Goal: Task Accomplishment & Management: Use online tool/utility

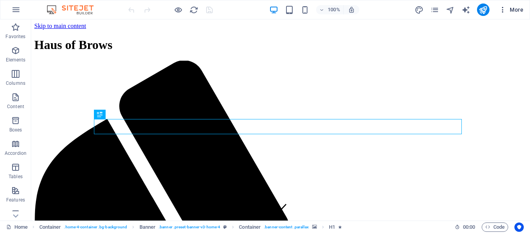
click at [502, 10] on icon "button" at bounding box center [502, 10] width 8 height 8
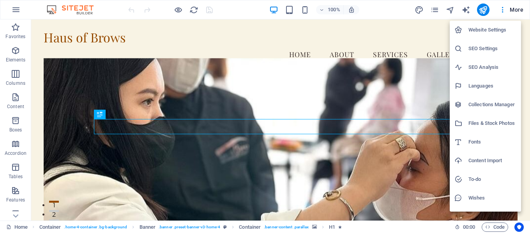
click at [432, 9] on div at bounding box center [265, 116] width 530 height 233
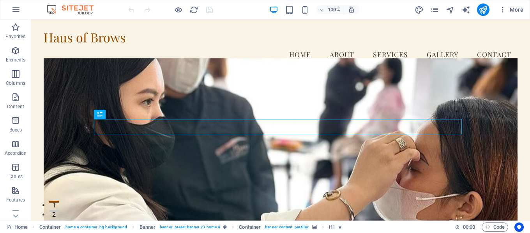
click at [434, 12] on icon "pages" at bounding box center [434, 9] width 9 height 9
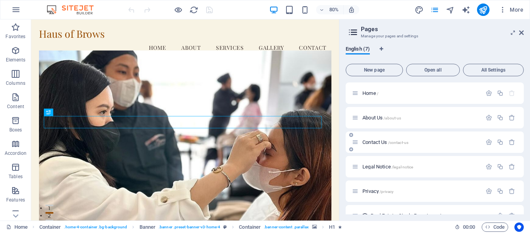
click at [377, 141] on span "Contact Us /contact-us" at bounding box center [385, 142] width 46 height 6
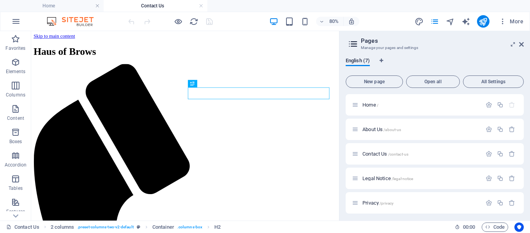
click at [524, 43] on aside "Pages Manage your pages and settings English (7) New page Open all All Settings…" at bounding box center [434, 126] width 191 height 190
click at [522, 43] on icon at bounding box center [521, 44] width 5 height 6
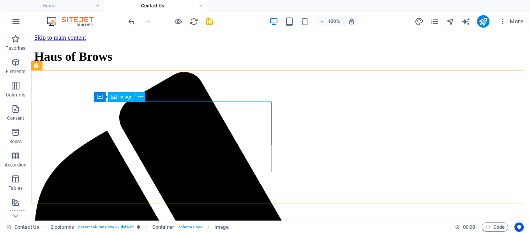
click at [127, 97] on span "Image" at bounding box center [126, 97] width 13 height 5
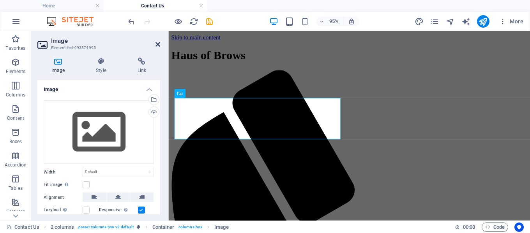
click at [158, 44] on icon at bounding box center [157, 44] width 5 height 6
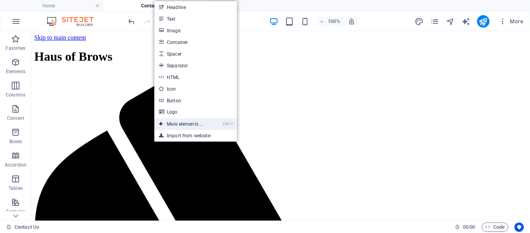
click at [181, 122] on link "Ctrl ⏎ More elements ..." at bounding box center [180, 124] width 53 height 12
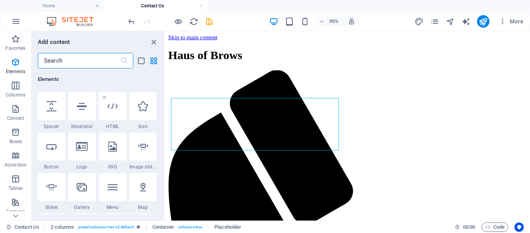
scroll to position [161, 0]
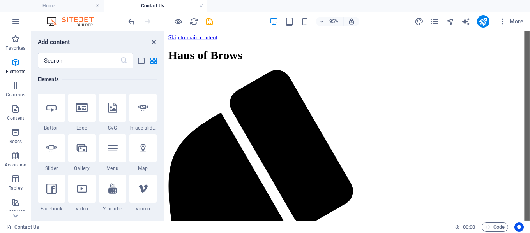
select select "1"
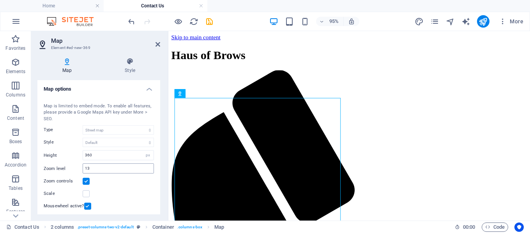
scroll to position [0, 0]
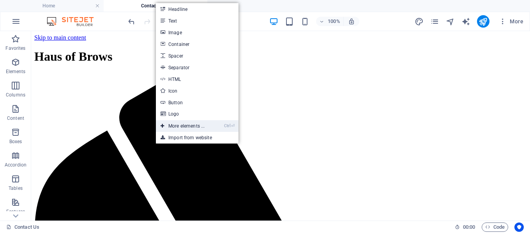
click at [174, 125] on link "Ctrl ⏎ More elements ..." at bounding box center [182, 126] width 53 height 12
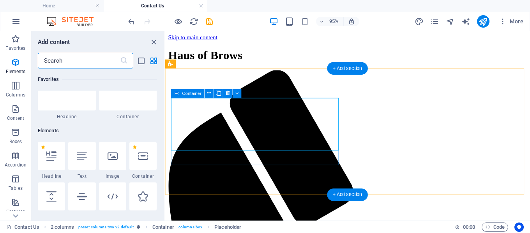
scroll to position [83, 0]
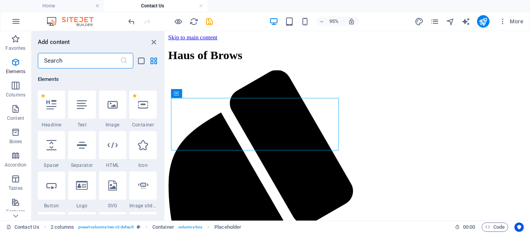
click at [83, 56] on input "text" at bounding box center [79, 61] width 82 height 16
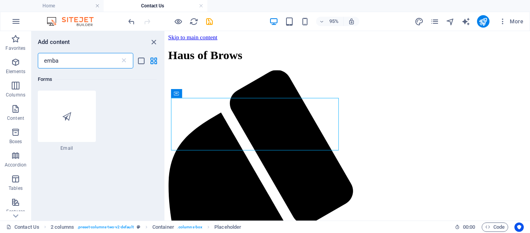
scroll to position [0, 0]
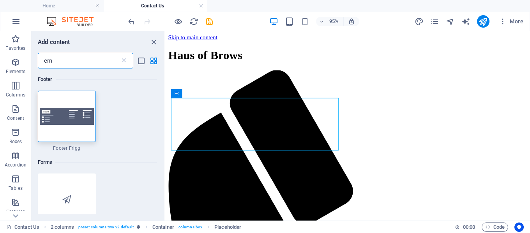
type input "e"
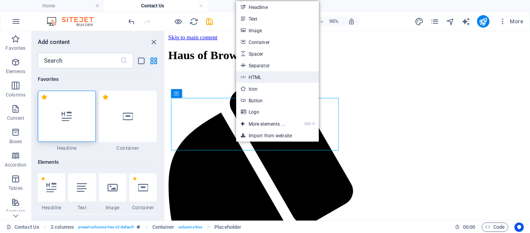
click at [275, 79] on link "HTML" at bounding box center [277, 77] width 83 height 12
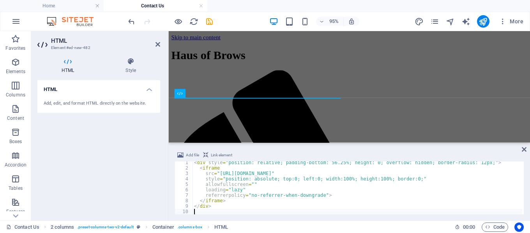
scroll to position [2, 0]
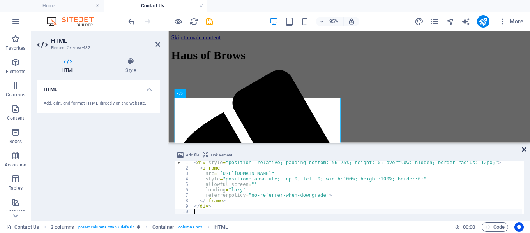
click at [523, 148] on icon at bounding box center [523, 149] width 5 height 6
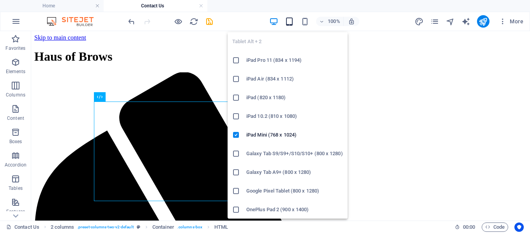
click at [291, 21] on icon "button" at bounding box center [289, 21] width 9 height 9
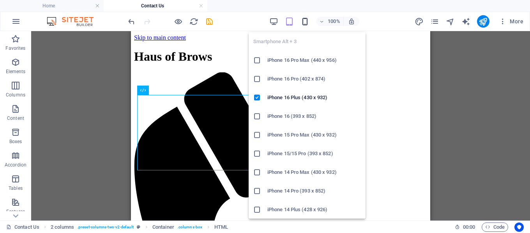
click at [308, 25] on icon "button" at bounding box center [304, 21] width 9 height 9
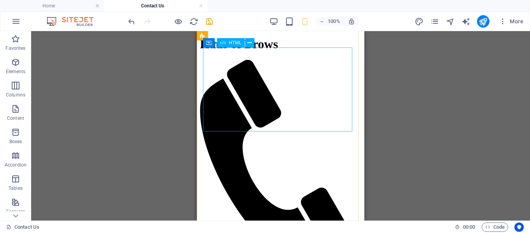
scroll to position [0, 0]
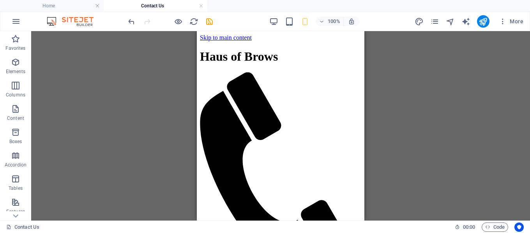
click at [291, 16] on div "100%" at bounding box center [314, 21] width 90 height 12
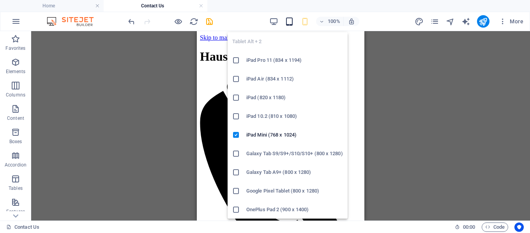
click at [289, 21] on icon "button" at bounding box center [289, 21] width 9 height 9
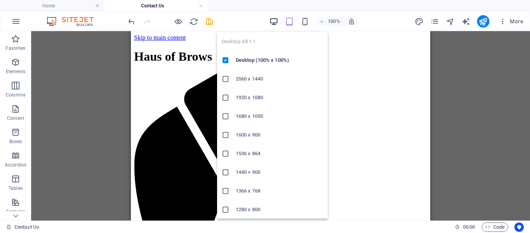
click at [274, 23] on icon "button" at bounding box center [273, 21] width 9 height 9
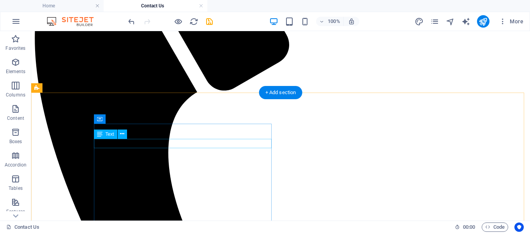
scroll to position [195, 0]
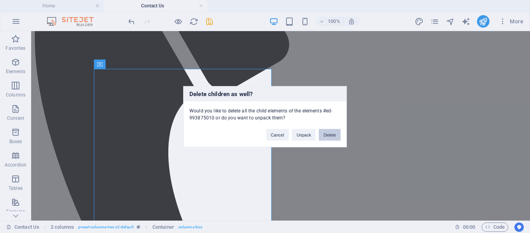
drag, startPoint x: 329, startPoint y: 134, endPoint x: 274, endPoint y: 102, distance: 63.4
click at [329, 134] on button "Delete" at bounding box center [330, 135] width 22 height 12
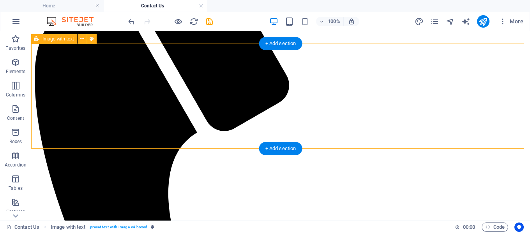
scroll to position [117, 0]
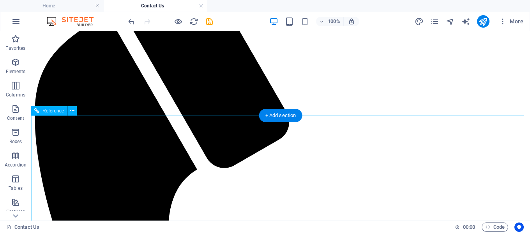
scroll to position [39, 0]
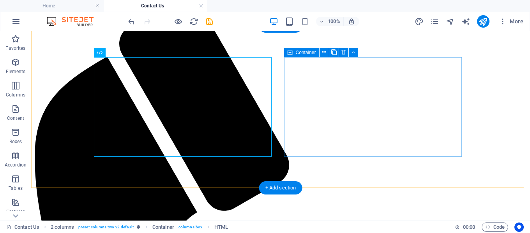
scroll to position [117, 0]
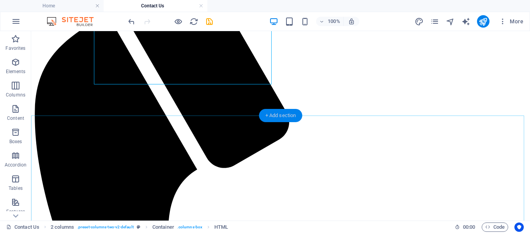
click at [287, 116] on div "+ Add section" at bounding box center [280, 115] width 43 height 13
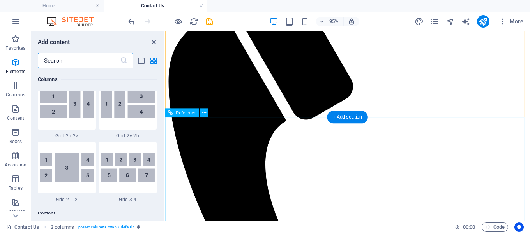
scroll to position [1362, 0]
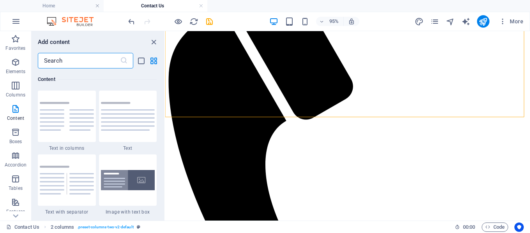
click at [86, 64] on input "text" at bounding box center [79, 61] width 82 height 16
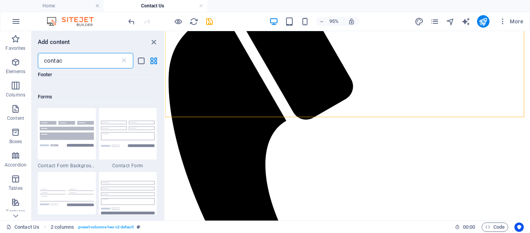
scroll to position [545, 0]
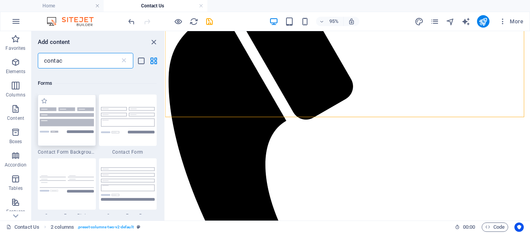
type input "contac"
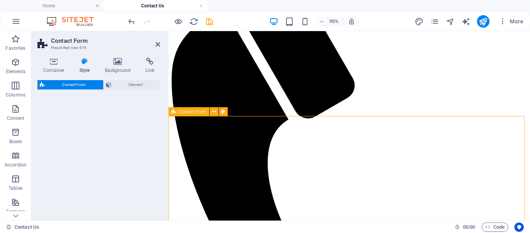
select select "rem"
select select "preset-contact-form-v3-background"
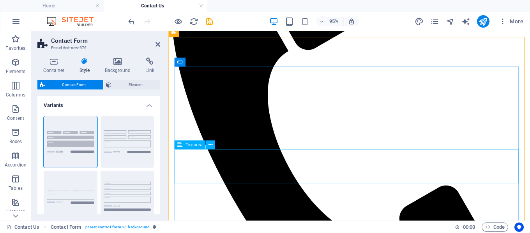
scroll to position [149, 0]
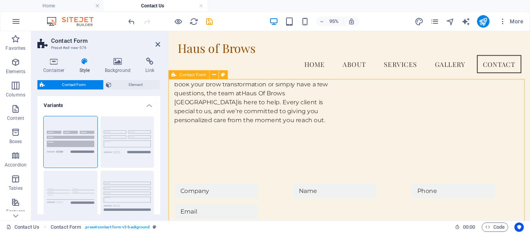
drag, startPoint x: 297, startPoint y: 180, endPoint x: 226, endPoint y: 116, distance: 95.9
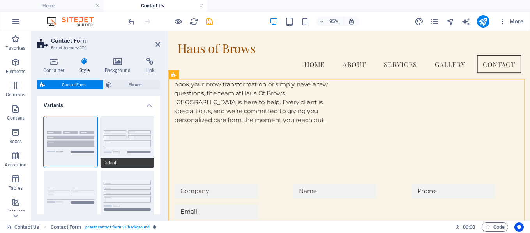
drag, startPoint x: 127, startPoint y: 134, endPoint x: 133, endPoint y: 139, distance: 8.3
click at [139, 135] on button "Default" at bounding box center [127, 141] width 54 height 51
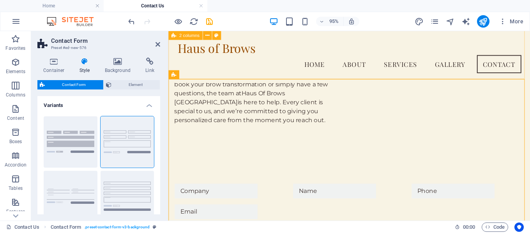
click at [193, 109] on div "Contact Form Preset #ed-new-576 Container Style Background Link Size Height Def…" at bounding box center [280, 126] width 498 height 190
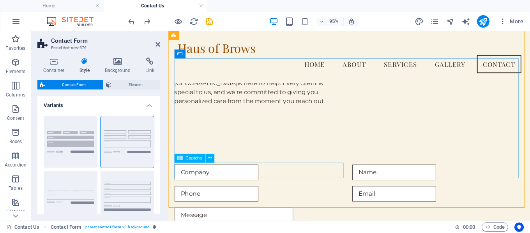
scroll to position [110, 0]
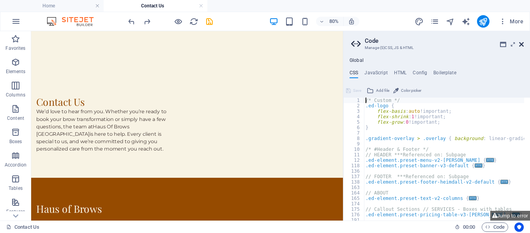
click at [519, 46] on icon at bounding box center [521, 44] width 5 height 6
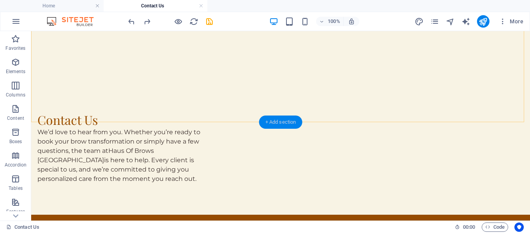
click at [285, 125] on div "+ Add section" at bounding box center [280, 122] width 43 height 13
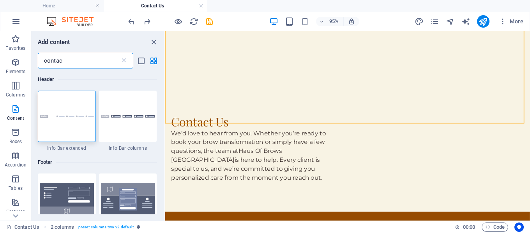
click at [90, 61] on input "contac" at bounding box center [79, 61] width 82 height 16
type input "contact"
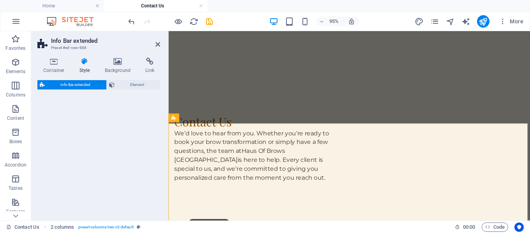
select select "rem"
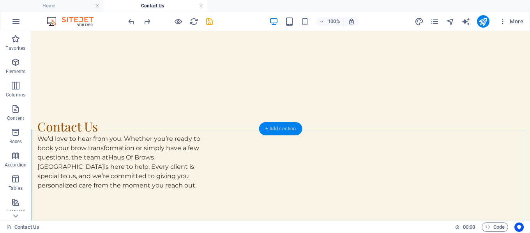
drag, startPoint x: 278, startPoint y: 131, endPoint x: 58, endPoint y: 104, distance: 221.3
click at [278, 131] on div "+ Add section" at bounding box center [280, 128] width 43 height 13
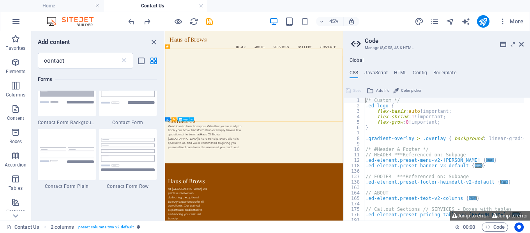
scroll to position [584, 0]
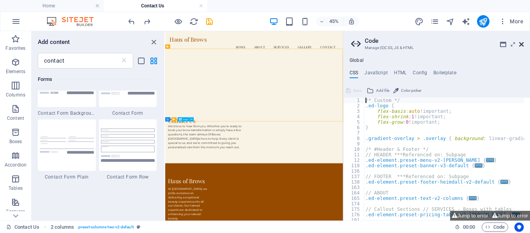
drag, startPoint x: 373, startPoint y: 12, endPoint x: 522, endPoint y: 43, distance: 151.5
click at [522, 43] on icon at bounding box center [521, 44] width 5 height 6
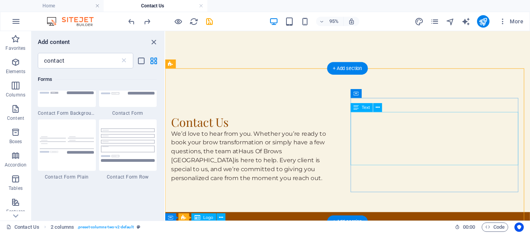
scroll to position [117, 0]
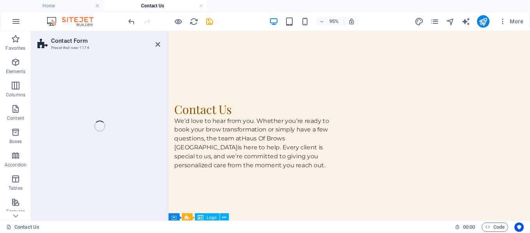
select select "rem"
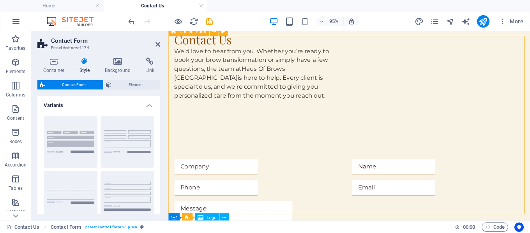
scroll to position [195, 0]
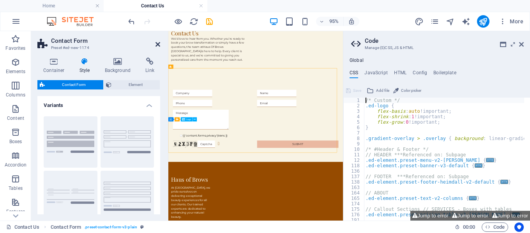
click at [158, 44] on icon at bounding box center [157, 44] width 5 height 6
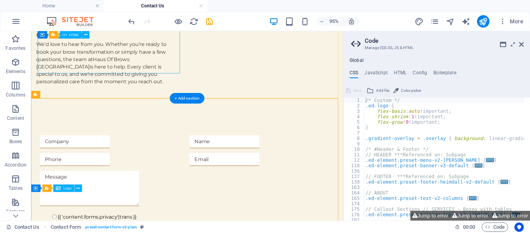
scroll to position [117, 0]
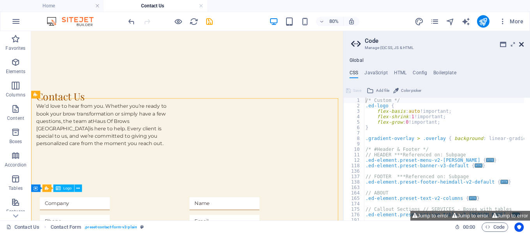
click at [523, 43] on icon at bounding box center [521, 44] width 5 height 6
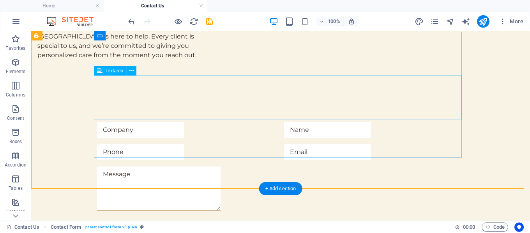
scroll to position [195, 0]
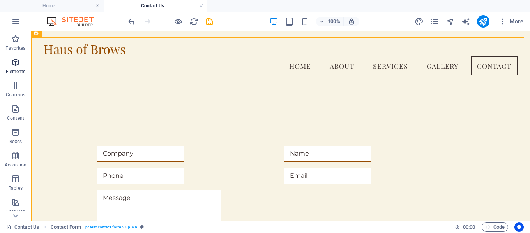
click at [21, 67] on span "Elements" at bounding box center [15, 67] width 31 height 19
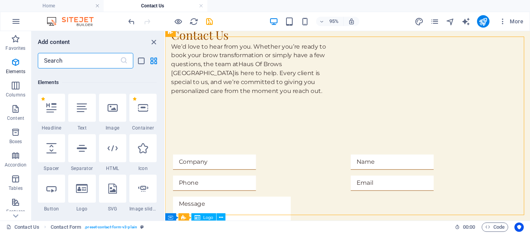
scroll to position [83, 0]
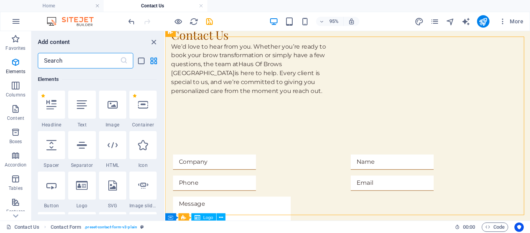
click at [67, 62] on input "text" at bounding box center [79, 61] width 82 height 16
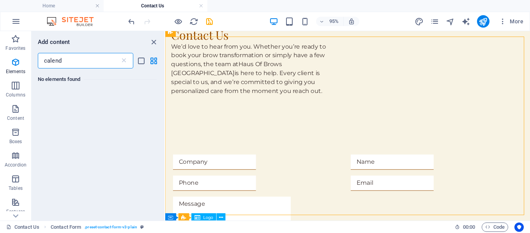
scroll to position [0, 0]
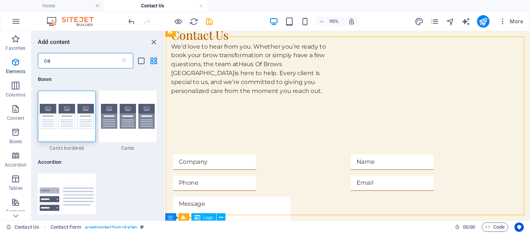
type input "c"
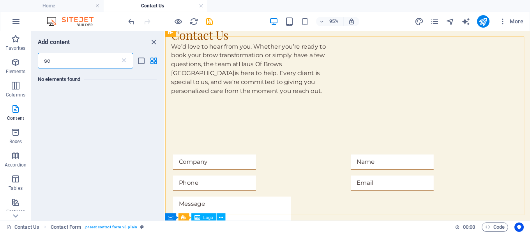
type input "s"
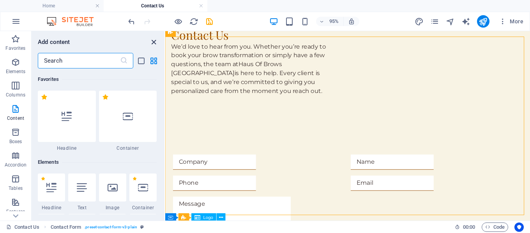
click at [151, 42] on icon "close panel" at bounding box center [153, 42] width 9 height 9
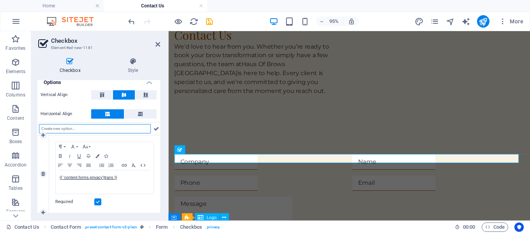
scroll to position [60, 0]
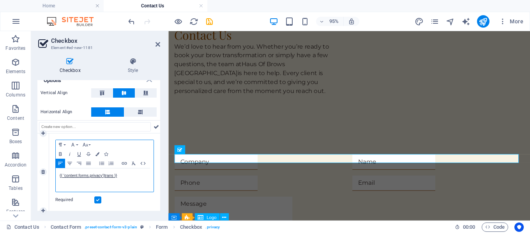
click at [133, 181] on div "{{ 'content.forms.privacy'|trans }}" at bounding box center [105, 180] width 98 height 23
drag, startPoint x: 133, startPoint y: 177, endPoint x: 49, endPoint y: 176, distance: 83.3
click at [49, 176] on div "Paragraph Format Normal Heading 1 Heading 2 Heading 3 Heading 4 Heading 5 Headi…" at bounding box center [104, 172] width 111 height 77
drag, startPoint x: 143, startPoint y: 175, endPoint x: 103, endPoint y: 179, distance: 39.9
click at [103, 179] on p "I agree to Haus of Brows privacy policy." at bounding box center [105, 175] width 90 height 7
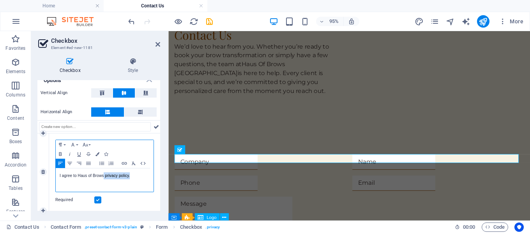
click at [104, 177] on p "I agree to Haus of Brows privacy policy." at bounding box center [105, 175] width 90 height 7
drag, startPoint x: 105, startPoint y: 176, endPoint x: 128, endPoint y: 176, distance: 23.4
click at [128, 176] on p "I agree to Haus of Brows privacy policy." at bounding box center [105, 175] width 90 height 7
click at [123, 163] on icon "button" at bounding box center [124, 163] width 9 height 6
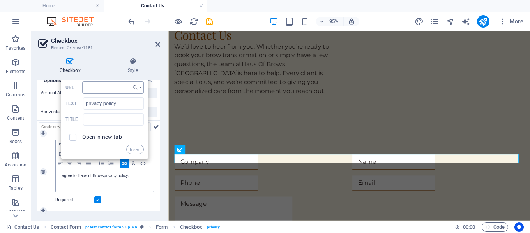
type input "https://hausofbrowsjaxfl.com/privacy"
click at [132, 149] on button "Insert" at bounding box center [135, 149] width 18 height 9
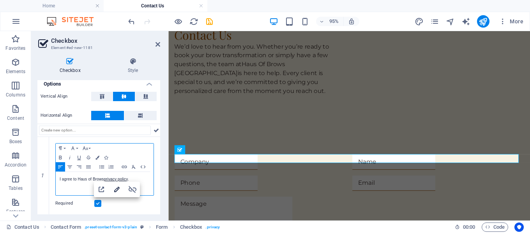
scroll to position [56, 0]
click at [114, 190] on icon "button" at bounding box center [116, 189] width 5 height 5
type input "privacy policy"
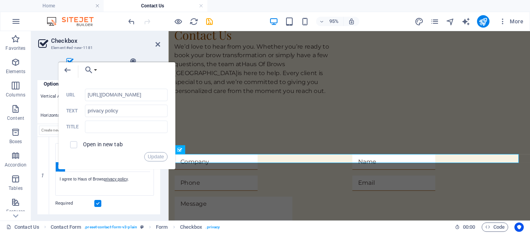
scroll to position [0, 4]
click at [72, 144] on input "checkbox" at bounding box center [72, 143] width 7 height 7
checkbox input "true"
click at [154, 157] on button "Update" at bounding box center [155, 156] width 23 height 9
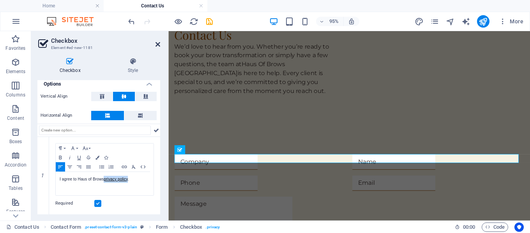
click at [157, 43] on icon at bounding box center [157, 44] width 5 height 6
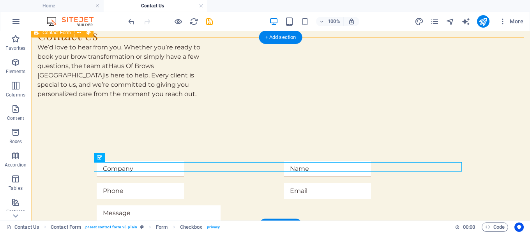
click at [470, 130] on div "I agree to Haus of Brows privacy policy . Unreadable? Regenerate Submit" at bounding box center [280, 226] width 498 height 192
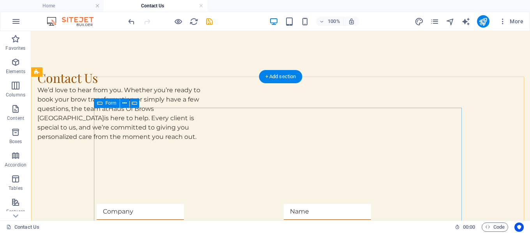
scroll to position [156, 0]
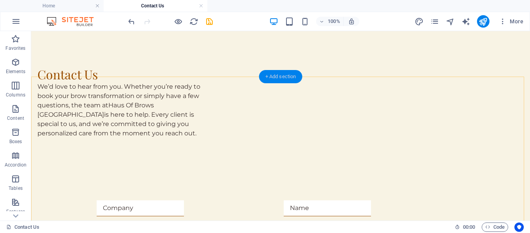
click at [283, 79] on div "+ Add section" at bounding box center [280, 76] width 43 height 13
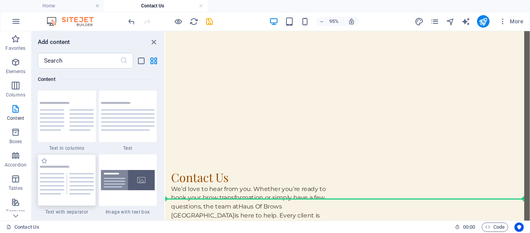
scroll to position [101, 0]
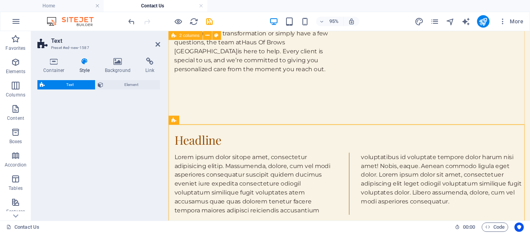
select select "rem"
select select "px"
select select "preset-text-v2-separator"
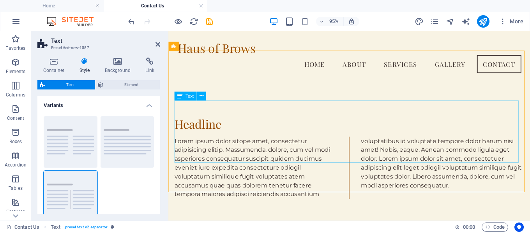
scroll to position [179, 0]
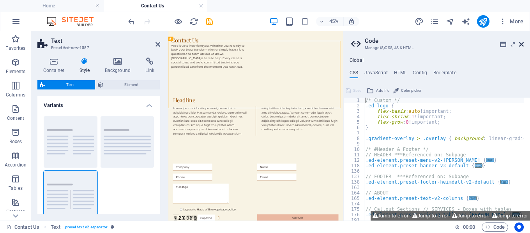
click at [520, 45] on icon at bounding box center [521, 44] width 5 height 6
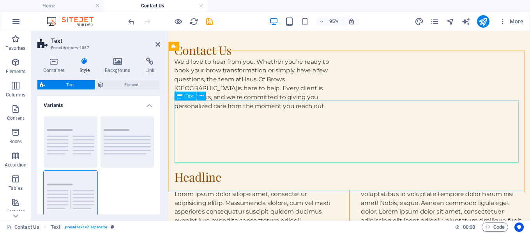
click at [256, 198] on div "Lorem ipsum dolor sitope amet, consectetur adipisicing elitip. Massumenda, dolo…" at bounding box center [359, 230] width 368 height 65
click at [280, 198] on div "Lorem ipsum dolor sitope amet, consectetur adipisicing elitip. Massumenda, dolo…" at bounding box center [359, 230] width 368 height 65
click at [221, 177] on div "Headline" at bounding box center [359, 184] width 368 height 15
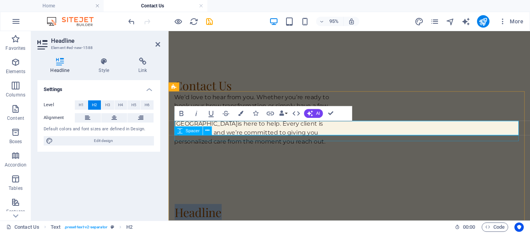
scroll to position [156, 0]
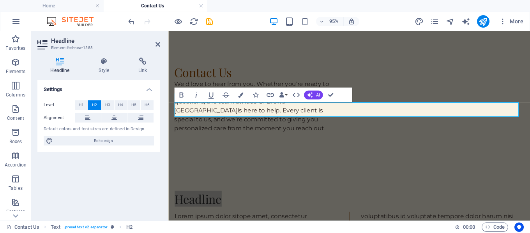
drag, startPoint x: 160, startPoint y: 45, endPoint x: 2, endPoint y: 25, distance: 159.8
click at [160, 45] on aside "Headline Element #ed-new-1588 Headline Style Link Settings Level H1 H2 H3 H4 H5…" at bounding box center [99, 126] width 137 height 190
click at [158, 42] on icon at bounding box center [157, 44] width 5 height 6
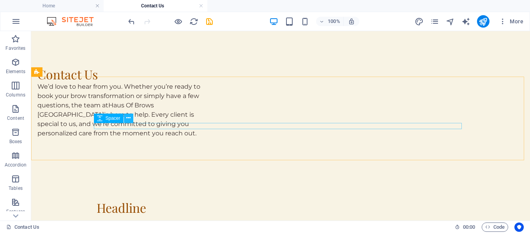
click at [127, 116] on icon at bounding box center [128, 118] width 4 height 8
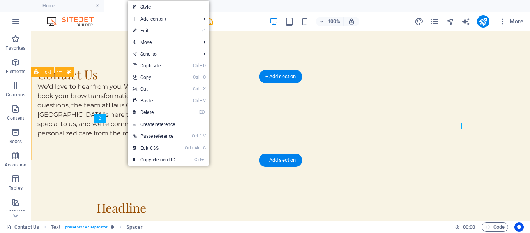
click at [291, 169] on div "Headline" at bounding box center [280, 210] width 498 height 83
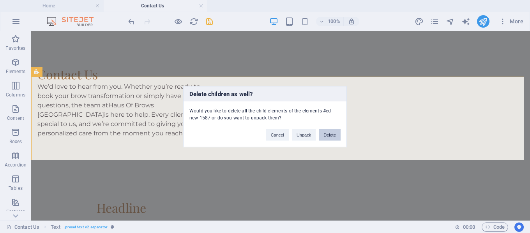
click at [325, 134] on button "Delete" at bounding box center [330, 135] width 22 height 12
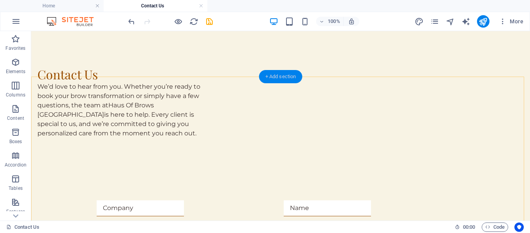
click at [286, 77] on div "+ Add section" at bounding box center [280, 76] width 43 height 13
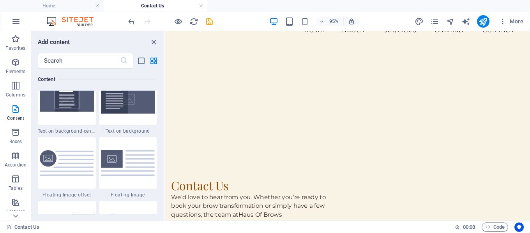
scroll to position [63, 0]
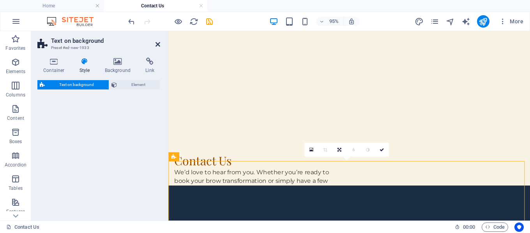
select select "%"
select select "rem"
select select "px"
select select "preset-fullscreen-text-on-background-v2-centered"
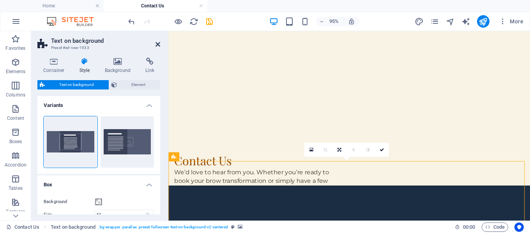
drag, startPoint x: 126, startPoint y: 12, endPoint x: 158, endPoint y: 41, distance: 43.6
click at [158, 41] on icon at bounding box center [157, 44] width 5 height 6
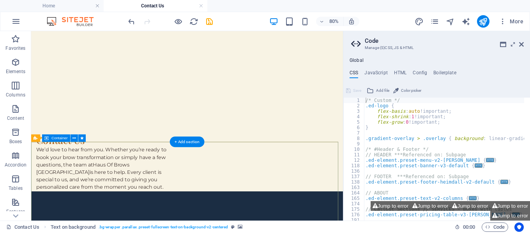
scroll to position [141, 0]
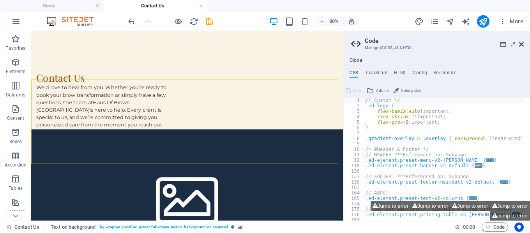
drag, startPoint x: 521, startPoint y: 46, endPoint x: 444, endPoint y: 39, distance: 77.1
click at [521, 46] on icon at bounding box center [521, 44] width 5 height 6
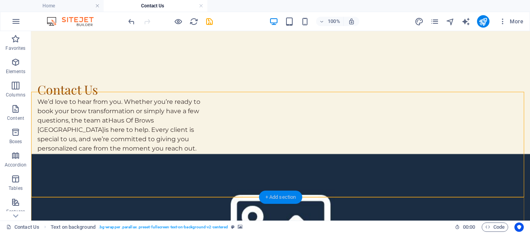
drag, startPoint x: 285, startPoint y: 197, endPoint x: 176, endPoint y: 140, distance: 122.8
click at [285, 197] on div "+ Add section" at bounding box center [280, 197] width 43 height 13
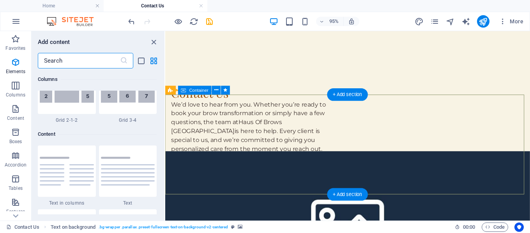
scroll to position [1362, 0]
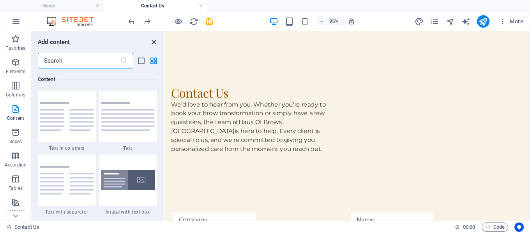
click at [153, 41] on icon "close panel" at bounding box center [153, 42] width 9 height 9
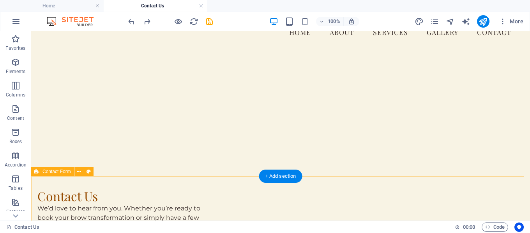
scroll to position [78, 0]
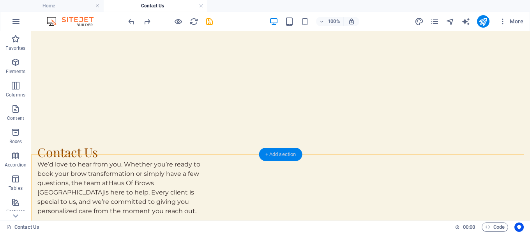
click at [290, 156] on div "+ Add section" at bounding box center [280, 154] width 43 height 13
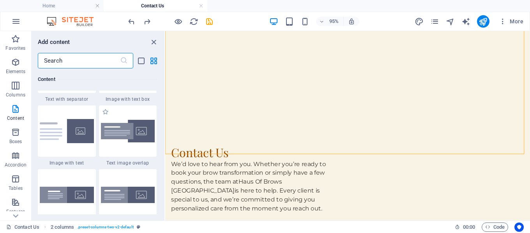
scroll to position [1479, 0]
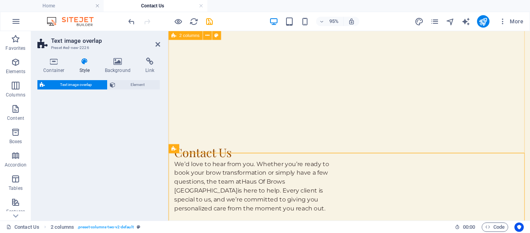
select select "rem"
select select "px"
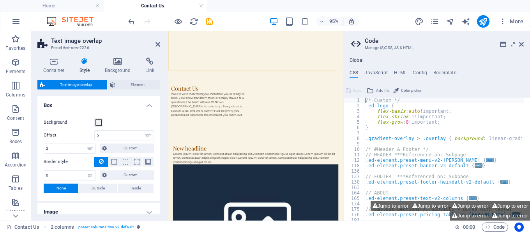
scroll to position [227, 0]
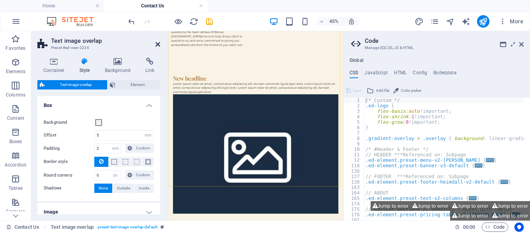
click at [157, 44] on icon at bounding box center [157, 44] width 5 height 6
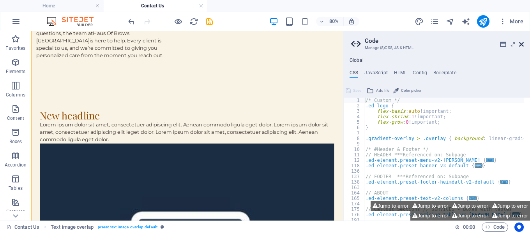
click at [521, 45] on icon at bounding box center [521, 44] width 5 height 6
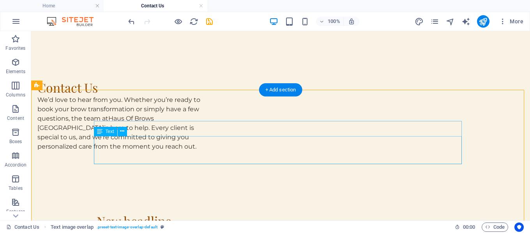
scroll to position [259, 0]
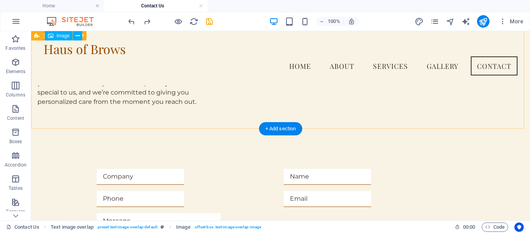
scroll to position [104, 0]
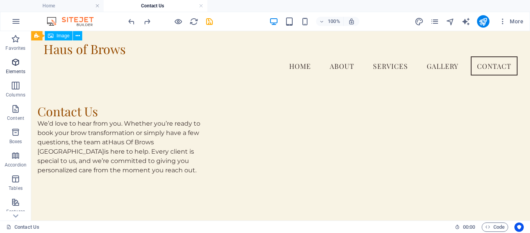
click at [8, 66] on span "Elements" at bounding box center [15, 67] width 31 height 19
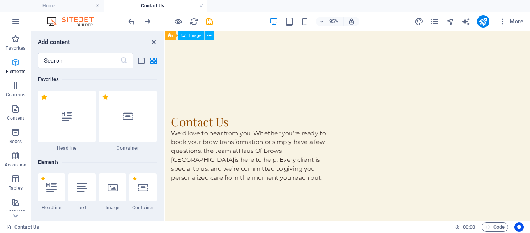
click at [15, 62] on icon "button" at bounding box center [15, 62] width 9 height 9
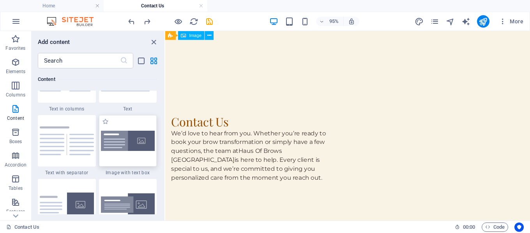
scroll to position [1480, 0]
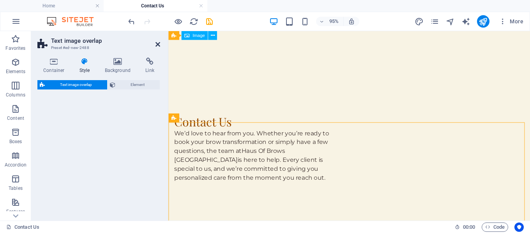
select select "rem"
select select "px"
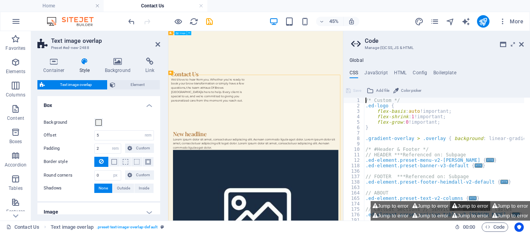
click at [470, 208] on button "Jump to error" at bounding box center [470, 206] width 40 height 10
type textarea "$border-radius-primary: 0,"
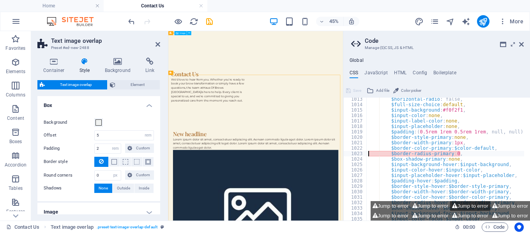
scroll to position [547, 0]
click at [460, 216] on button "Jump to error" at bounding box center [470, 216] width 40 height 10
click at [424, 214] on button "Jump to error" at bounding box center [430, 216] width 40 height 10
click at [426, 202] on button "Jump to error" at bounding box center [430, 206] width 40 height 10
click at [392, 206] on button "Jump to error" at bounding box center [390, 206] width 40 height 10
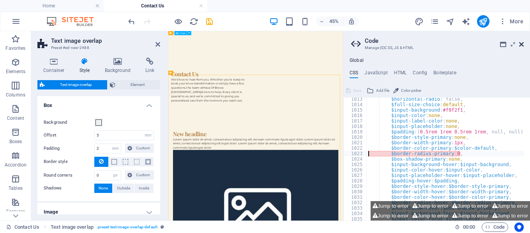
click at [522, 44] on icon at bounding box center [521, 44] width 5 height 6
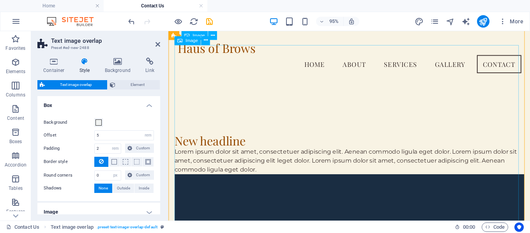
scroll to position [104, 0]
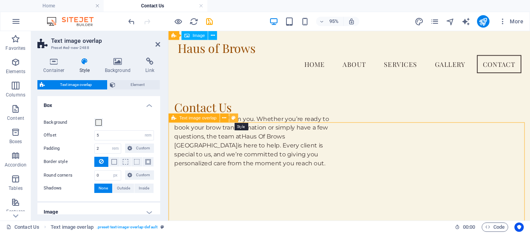
click at [232, 118] on icon at bounding box center [233, 118] width 4 height 8
click at [224, 119] on icon at bounding box center [224, 118] width 4 height 8
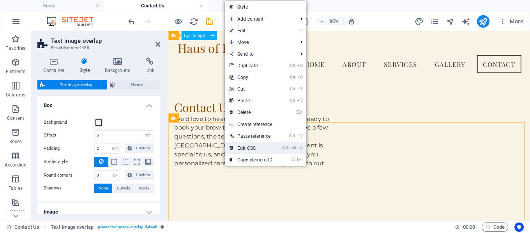
click at [266, 148] on link "Ctrl Alt C Edit CSS" at bounding box center [251, 149] width 52 height 12
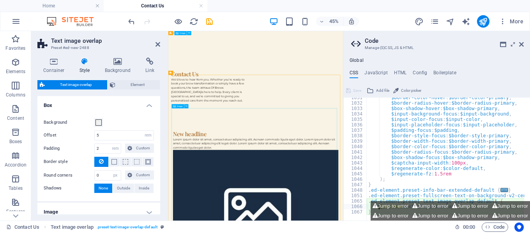
scroll to position [646, 0]
click at [445, 146] on div "$border-color-hover : $border-color-primary , $border-radius-hover : $border-ra…" at bounding box center [526, 159] width 320 height 128
type textarea "@include text-image-overlap; }"
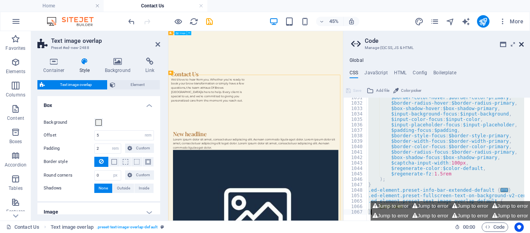
click at [523, 46] on icon at bounding box center [521, 44] width 5 height 6
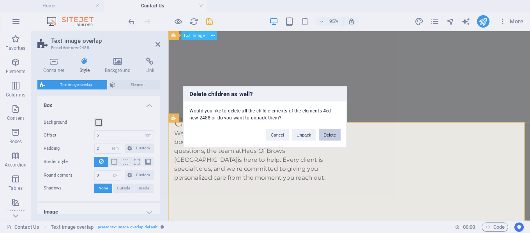
drag, startPoint x: 326, startPoint y: 138, endPoint x: 294, endPoint y: 107, distance: 44.6
click at [326, 138] on button "Delete" at bounding box center [330, 135] width 22 height 12
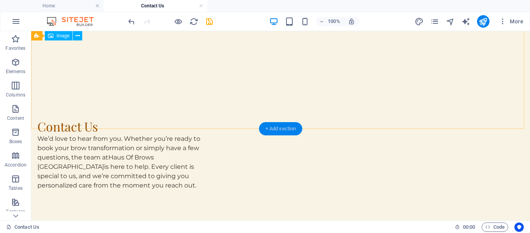
click at [274, 128] on div "+ Add section" at bounding box center [280, 128] width 43 height 13
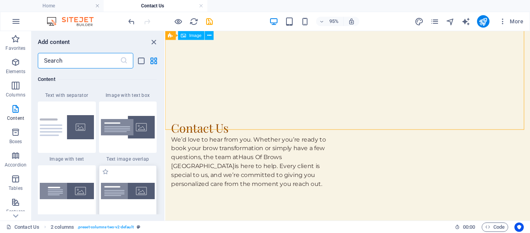
scroll to position [1518, 0]
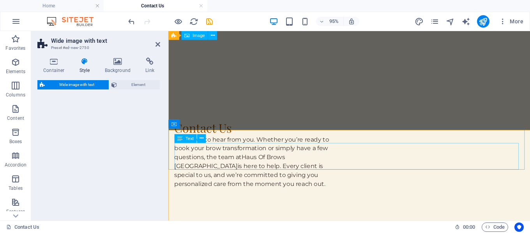
select select "%"
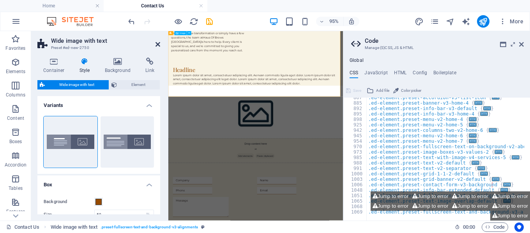
scroll to position [422, 0]
click at [157, 45] on icon at bounding box center [157, 44] width 5 height 6
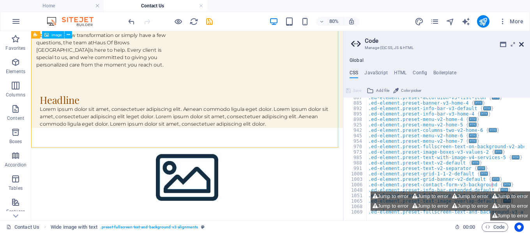
drag, startPoint x: 521, startPoint y: 45, endPoint x: 349, endPoint y: 79, distance: 174.7
click at [521, 45] on icon at bounding box center [521, 44] width 5 height 6
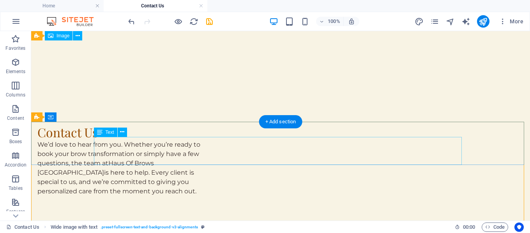
scroll to position [137, 0]
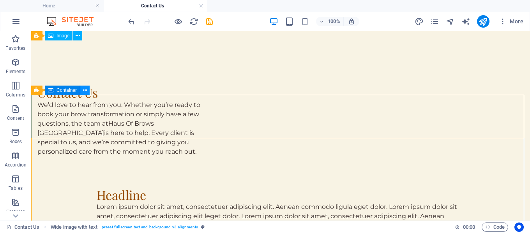
click at [84, 90] on icon at bounding box center [85, 90] width 4 height 8
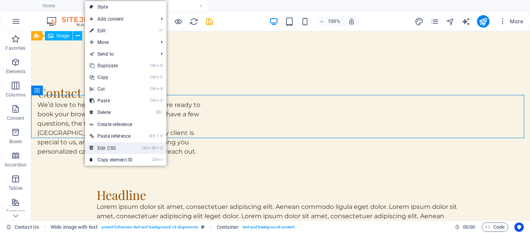
drag, startPoint x: 107, startPoint y: 151, endPoint x: 95, endPoint y: 150, distance: 12.1
click at [107, 151] on link "Ctrl Alt C Edit CSS" at bounding box center [111, 149] width 52 height 12
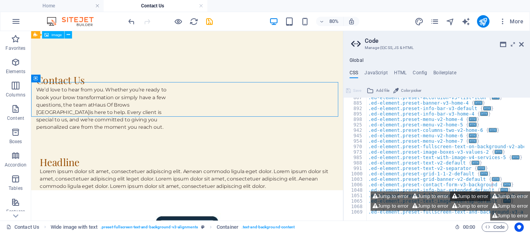
click at [463, 195] on button "Jump to error" at bounding box center [470, 197] width 40 height 10
type textarea "$border-radius-primary: 0,"
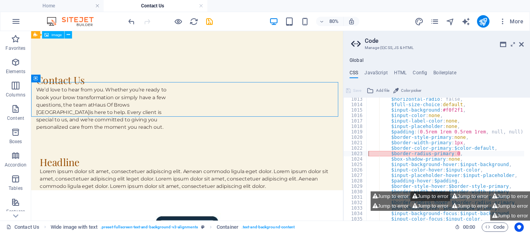
click at [439, 196] on button "Jump to error" at bounding box center [430, 197] width 40 height 10
drag, startPoint x: 522, startPoint y: 46, endPoint x: 493, endPoint y: 0, distance: 54.4
click at [522, 46] on icon at bounding box center [521, 44] width 5 height 6
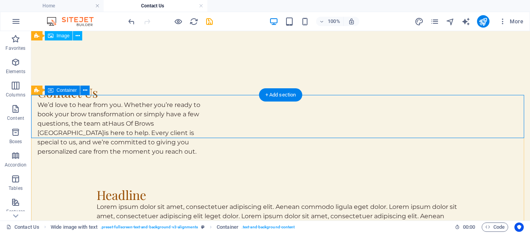
click at [53, 188] on div "Headline Lorem ipsum dolor sit amet, consectetuer adipiscing elit. Aenean commo…" at bounding box center [280, 209] width 498 height 43
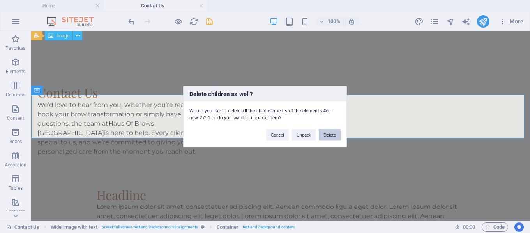
click at [337, 137] on button "Delete" at bounding box center [330, 135] width 22 height 12
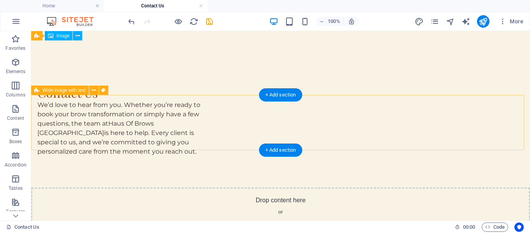
click at [88, 188] on div "Drop content here or Add elements Paste clipboard" at bounding box center [280, 215] width 498 height 55
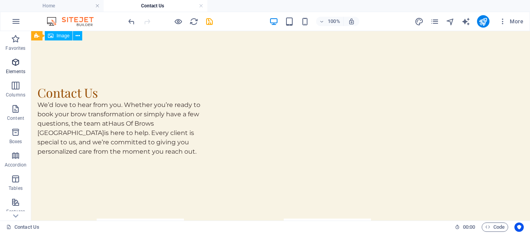
click at [16, 67] on span "Elements" at bounding box center [15, 67] width 31 height 19
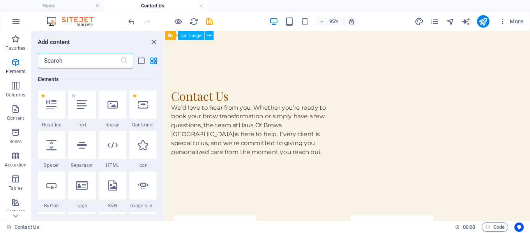
scroll to position [83, 0]
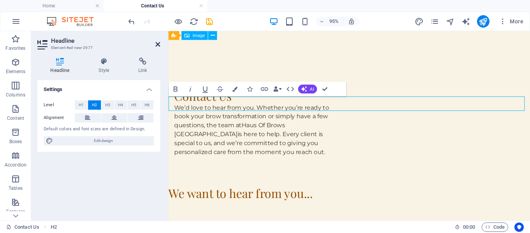
click at [155, 45] on icon at bounding box center [157, 44] width 5 height 6
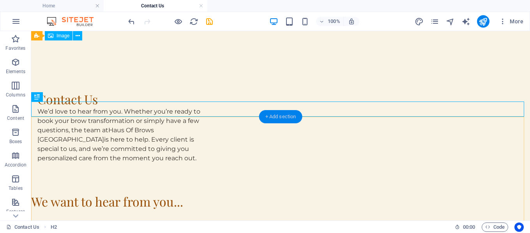
drag, startPoint x: 287, startPoint y: 119, endPoint x: 120, endPoint y: 90, distance: 169.1
click at [287, 119] on div "+ Add section" at bounding box center [280, 116] width 43 height 13
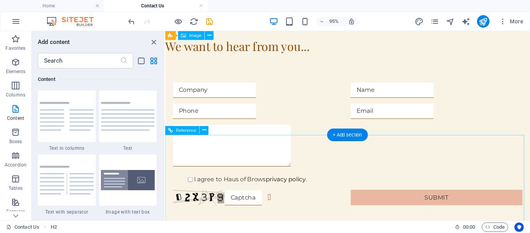
scroll to position [319, 0]
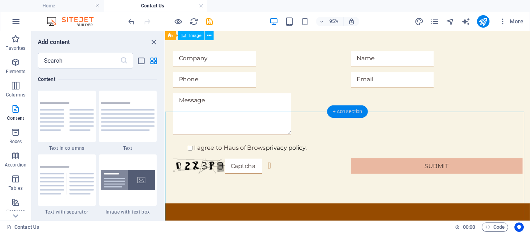
click at [348, 113] on div "+ Add section" at bounding box center [347, 112] width 41 height 12
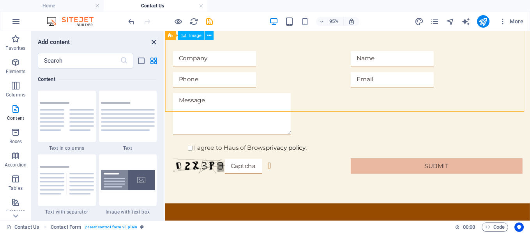
click at [153, 43] on icon "close panel" at bounding box center [153, 42] width 9 height 9
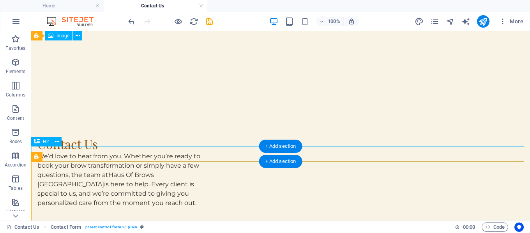
scroll to position [125, 0]
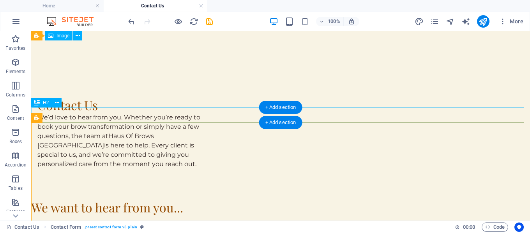
click at [207, 200] on div "We want to hear from you..." at bounding box center [280, 207] width 498 height 15
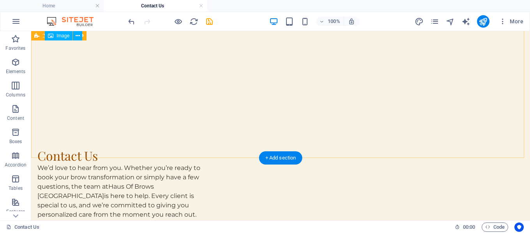
scroll to position [8, 0]
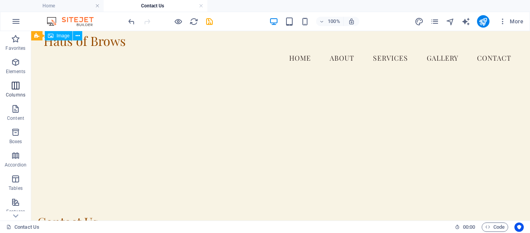
click at [7, 86] on span "Columns" at bounding box center [15, 90] width 31 height 19
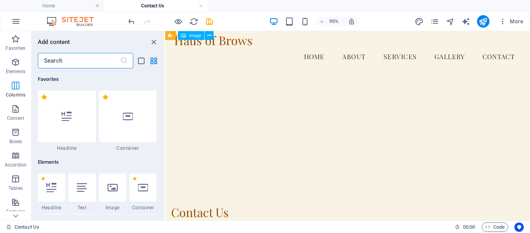
scroll to position [9, 0]
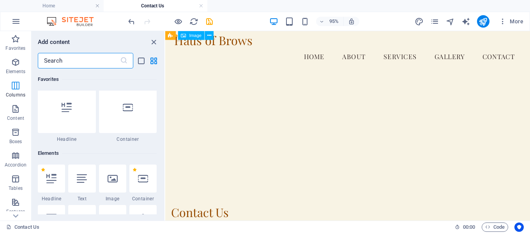
click at [16, 88] on icon "button" at bounding box center [15, 85] width 9 height 9
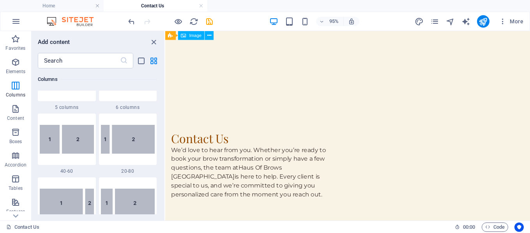
scroll to position [554, 0]
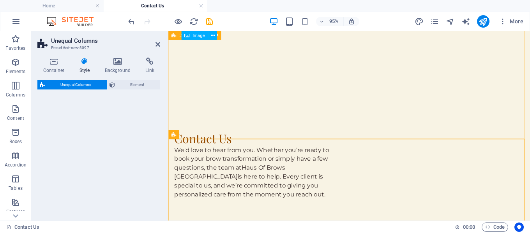
select select "%"
select select "rem"
select select "preset-unequal-columns-v2-1-40-60"
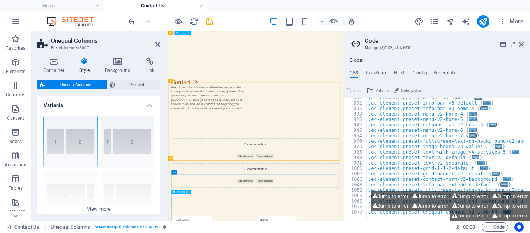
scroll to position [428, 0]
click at [520, 45] on icon at bounding box center [521, 44] width 5 height 6
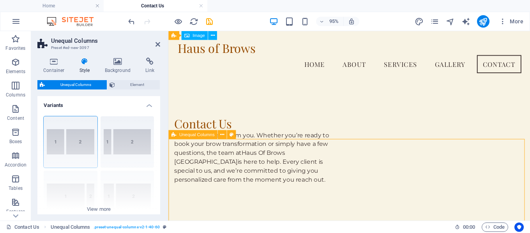
scroll to position [86, 0]
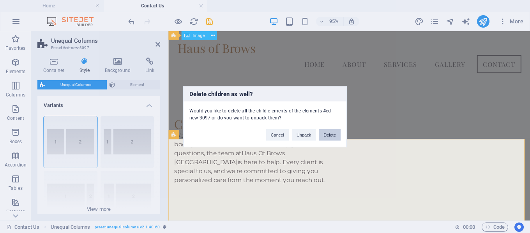
click at [329, 134] on button "Delete" at bounding box center [330, 135] width 22 height 12
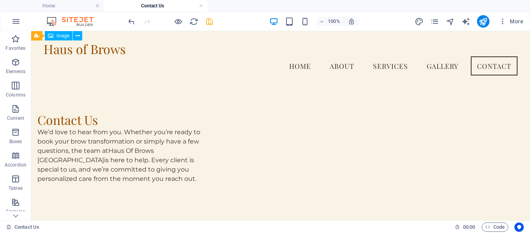
scroll to position [78, 0]
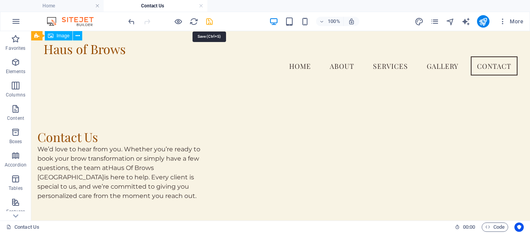
click at [211, 22] on icon "save" at bounding box center [209, 21] width 9 height 9
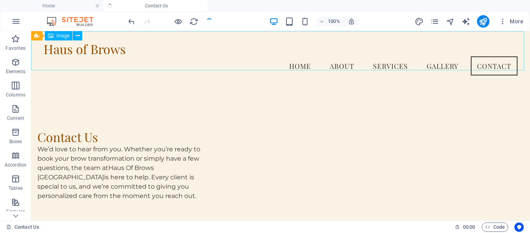
checkbox input "false"
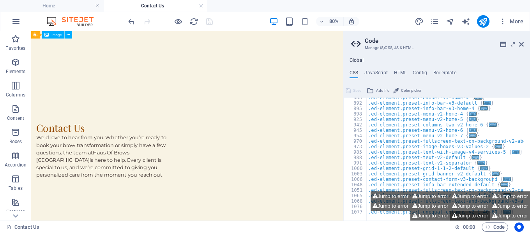
click at [466, 214] on button "Jump to error" at bounding box center [470, 216] width 40 height 10
type textarea "$border-radius-primary: 0,"
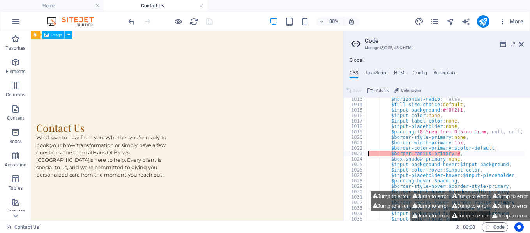
scroll to position [547, 0]
click at [521, 42] on icon at bounding box center [521, 44] width 5 height 6
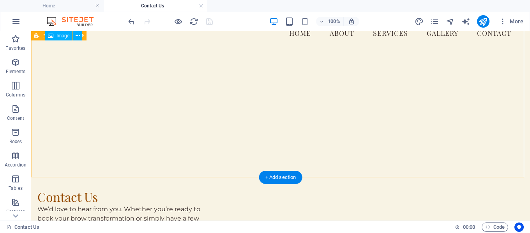
scroll to position [0, 0]
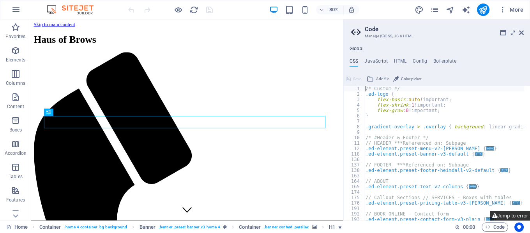
click at [508, 219] on button "Jump to error" at bounding box center [510, 216] width 40 height 10
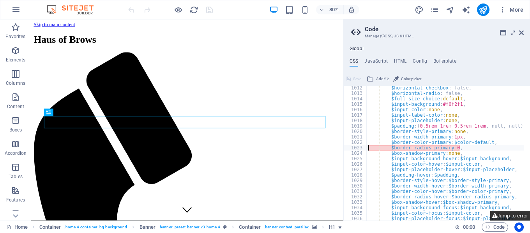
scroll to position [541, 0]
click at [502, 217] on button "Jump to error" at bounding box center [510, 216] width 40 height 10
click at [419, 149] on div "$horizontal-checkbox : false, $horizontal-radio : false, $full-size-choice : de…" at bounding box center [526, 155] width 320 height 140
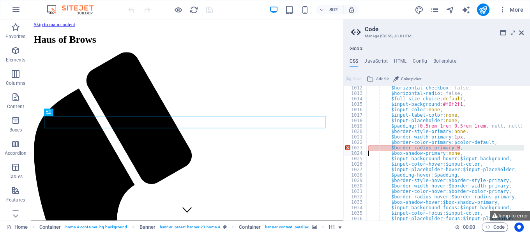
click at [412, 148] on div "$horizontal-checkbox : false, $horizontal-radio : false, $full-size-choice : de…" at bounding box center [444, 153] width 157 height 135
click at [412, 148] on div "$horizontal-checkbox : false, $horizontal-radio : false, $full-size-choice : de…" at bounding box center [526, 155] width 320 height 140
paste textarea
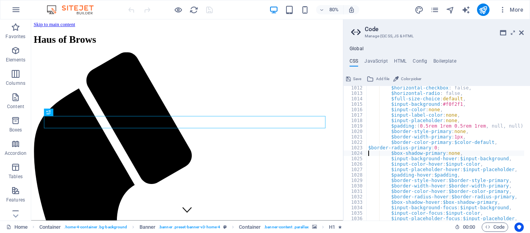
click at [368, 150] on div "$horizontal-checkbox : false, $horizontal-radio : false, $full-size-choice : de…" at bounding box center [526, 155] width 320 height 140
type textarea "$border-radius-primary: 0;"
click at [521, 34] on icon at bounding box center [521, 33] width 5 height 6
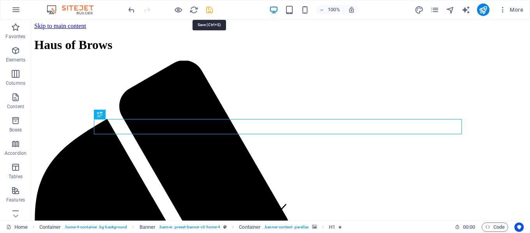
click at [209, 9] on icon "save" at bounding box center [209, 9] width 9 height 9
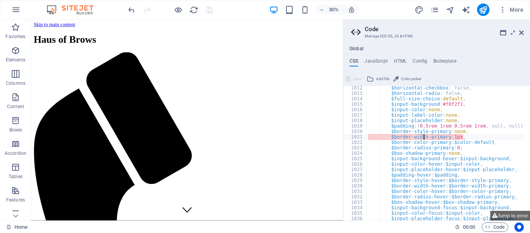
click at [424, 138] on div "$horizontal-checkbox : false, $horizontal-radio : false, $full-size-choice : de…" at bounding box center [526, 155] width 320 height 140
click at [424, 138] on div "$horizontal-checkbox : false, $horizontal-radio : false, $full-size-choice : de…" at bounding box center [444, 153] width 157 height 135
drag, startPoint x: 460, startPoint y: 138, endPoint x: 388, endPoint y: 139, distance: 71.6
click at [388, 139] on div "$horizontal-checkbox : false, $horizontal-radio : false, $full-size-choice : de…" at bounding box center [526, 155] width 320 height 140
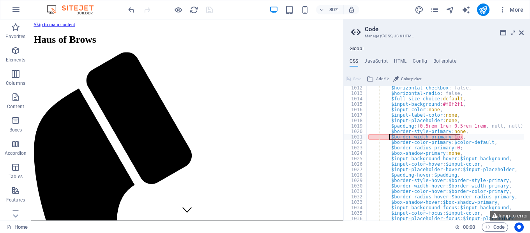
click at [460, 137] on div "$horizontal-checkbox : false, $horizontal-radio : false, $full-size-choice : de…" at bounding box center [444, 153] width 157 height 135
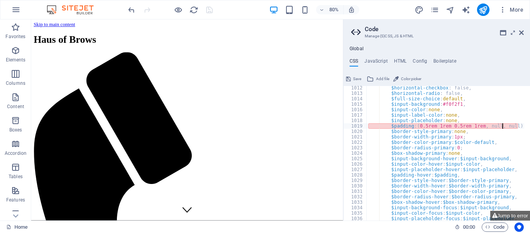
click at [502, 127] on div "$horizontal-checkbox : false, $horizontal-radio : false, $full-size-choice : de…" at bounding box center [526, 155] width 320 height 140
click at [399, 126] on div "$horizontal-checkbox : false, $horizontal-radio : false, $full-size-choice : de…" at bounding box center [444, 153] width 157 height 135
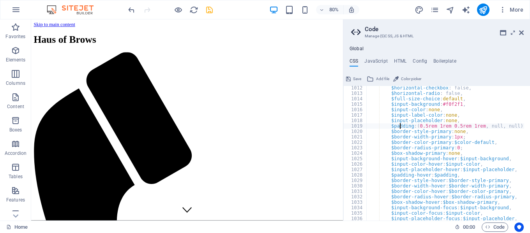
click at [399, 126] on div "$horizontal-checkbox : false, $horizontal-radio : false, $full-size-choice : de…" at bounding box center [526, 155] width 320 height 140
click at [516, 126] on div "$horizontal-checkbox : false, $horizontal-radio : false, $full-size-choice : de…" at bounding box center [444, 153] width 157 height 135
click at [433, 148] on div "$horizontal-checkbox : false, $horizontal-radio : false, $full-size-choice : de…" at bounding box center [526, 155] width 320 height 140
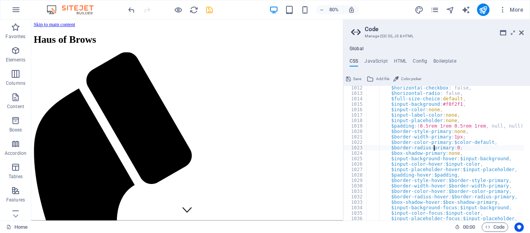
scroll to position [0, 7]
click at [454, 116] on div "$horizontal-checkbox : false, $horizontal-radio : false, $full-size-choice : de…" at bounding box center [526, 155] width 320 height 140
click at [450, 146] on div "$horizontal-checkbox : false, $horizontal-radio : false, $full-size-choice : de…" at bounding box center [526, 155] width 320 height 140
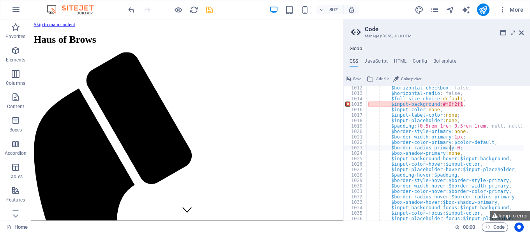
click at [458, 104] on div "$horizontal-checkbox : false, $horizontal-radio : false, $full-size-choice : de…" at bounding box center [526, 155] width 320 height 140
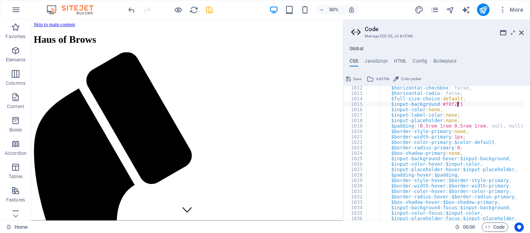
scroll to position [0, 9]
click at [465, 141] on div "$horizontal-checkbox : false, $horizontal-radio : false, $full-size-choice : de…" at bounding box center [526, 155] width 320 height 140
click at [454, 94] on div "$horizontal-checkbox : false, $horizontal-radio : false, $full-size-choice : de…" at bounding box center [526, 155] width 320 height 140
click at [461, 118] on div "$horizontal-checkbox : false, $horizontal-radio : false; $full-size-choice : de…" at bounding box center [526, 155] width 320 height 140
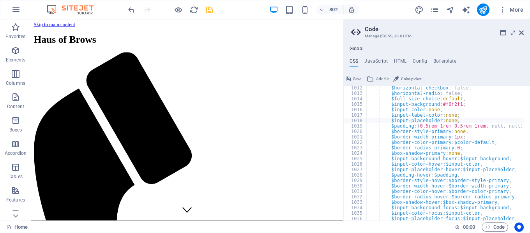
click at [453, 122] on div "$horizontal-checkbox : false, $horizontal-radio : false; $full-size-choice : de…" at bounding box center [526, 155] width 320 height 140
click at [455, 121] on div "$horizontal-checkbox : false, $horizontal-radio : false; $full-size-choice : de…" at bounding box center [526, 155] width 320 height 140
click at [462, 150] on div "$horizontal-checkbox : false, $horizontal-radio : false; $full-size-choice : de…" at bounding box center [526, 155] width 320 height 140
click at [454, 171] on div "$horizontal-checkbox : false, $horizontal-radio : false; $full-size-choice : de…" at bounding box center [526, 155] width 320 height 140
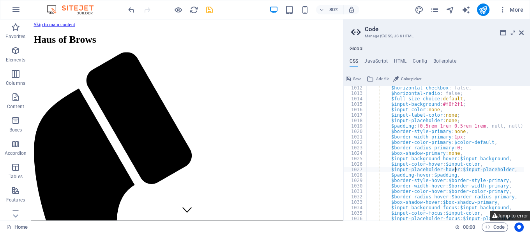
type textarea "$input-placeholder-hover: $input-placeholder,"
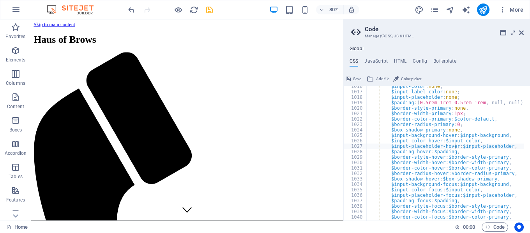
scroll to position [564, 0]
click at [211, 11] on icon "save" at bounding box center [209, 9] width 9 height 9
click at [508, 218] on button "Jump to error" at bounding box center [510, 216] width 40 height 10
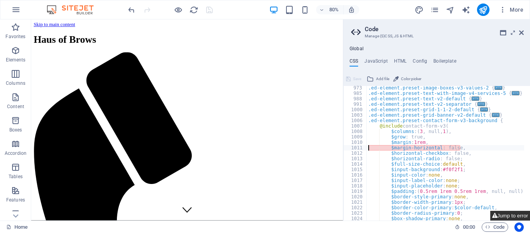
scroll to position [475, 0]
click at [397, 151] on div ".ed-element.preset-image-boxes-v3-values-2 { ... } .ed-element.preset-text-with…" at bounding box center [526, 155] width 320 height 140
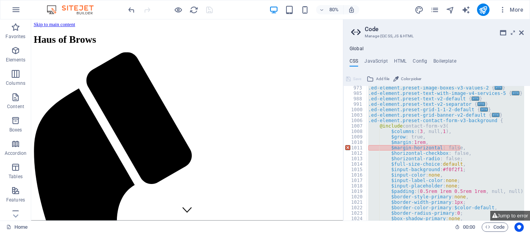
click at [435, 123] on div ".ed-element.preset-image-boxes-v3-values-2 { ... } .ed-element.preset-text-with…" at bounding box center [444, 153] width 157 height 135
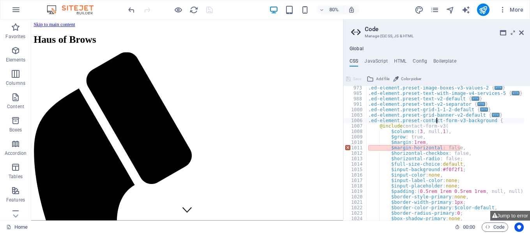
type textarea "@include unequal-columns-v2($box-width: (40%, null, 100%)); }"
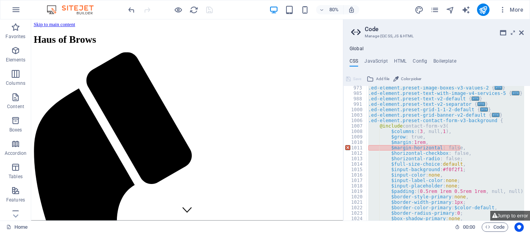
paste textarea
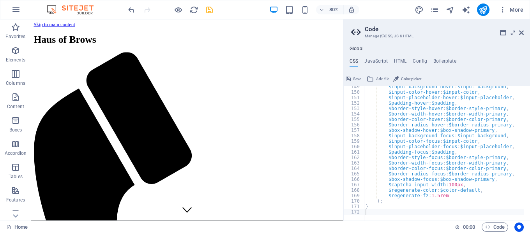
click at [239, 11] on div "80% More" at bounding box center [327, 10] width 400 height 12
click at [208, 13] on icon "save" at bounding box center [209, 9] width 9 height 9
click at [503, 216] on button "Jump to error" at bounding box center [510, 216] width 40 height 10
type textarea "$border-radius-primary: 0,"
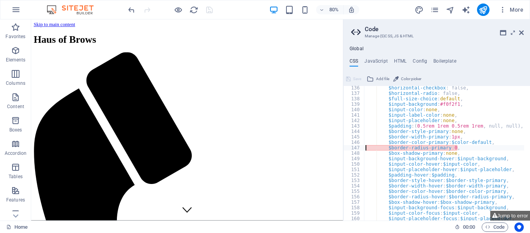
click at [454, 148] on div "$horizontal-checkbox : false, $horizontal-radio : false, $full-size-choice : de…" at bounding box center [525, 155] width 323 height 140
click at [487, 12] on icon "publish" at bounding box center [482, 9] width 9 height 9
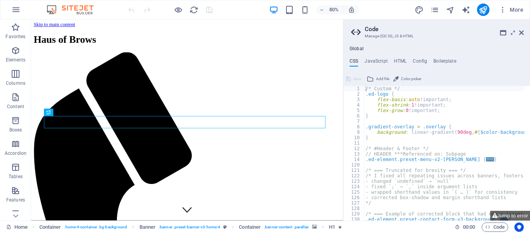
click at [493, 40] on div "Global CSS JavaScript HTML Config Boilerplate /* Custom */ 1 2 3 4 5 6 7 8 9 10…" at bounding box center [436, 130] width 187 height 181
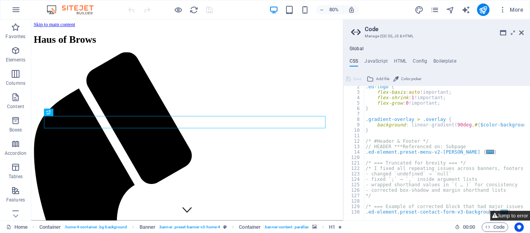
click at [510, 218] on button "Jump to error" at bounding box center [510, 216] width 40 height 10
type textarea "$border-radius-primary: 0,"
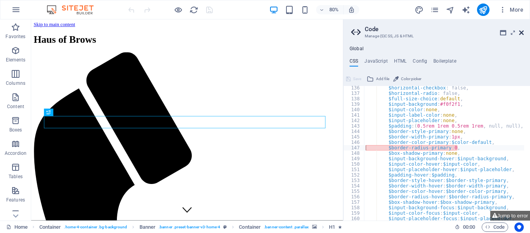
click at [522, 35] on icon at bounding box center [521, 33] width 5 height 6
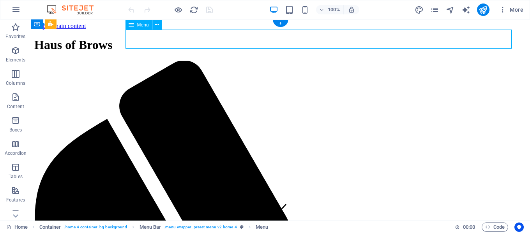
select select
select select "1"
select select
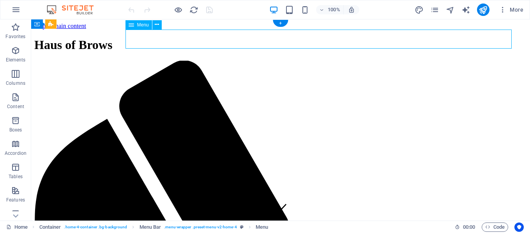
select select
select select "2"
select select
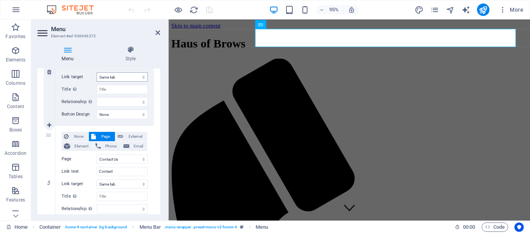
scroll to position [485, 0]
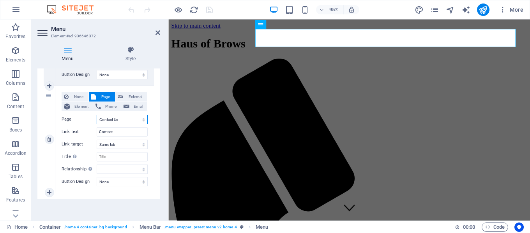
click at [127, 118] on select "Home About Us Contact Us Legal Notice Privacy" at bounding box center [122, 119] width 51 height 9
click at [97, 115] on select "Home About Us Contact Us Legal Notice Privacy" at bounding box center [122, 119] width 51 height 9
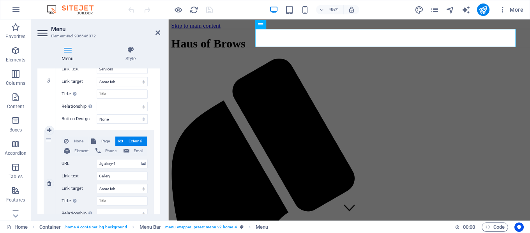
scroll to position [329, 0]
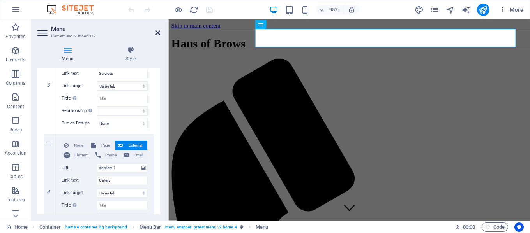
click at [156, 33] on icon at bounding box center [157, 33] width 5 height 6
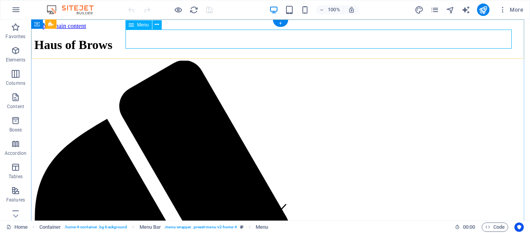
select select
select select "1"
select select
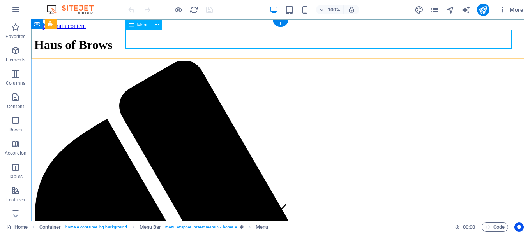
select select
select select "2"
select select
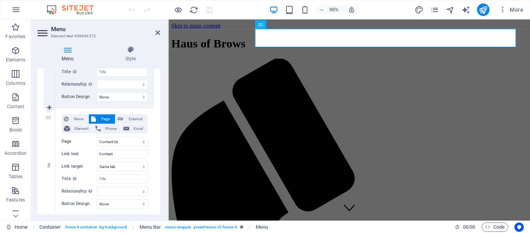
scroll to position [485, 0]
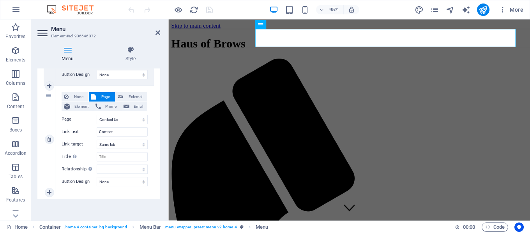
click at [104, 96] on span "Page" at bounding box center [105, 96] width 14 height 9
click at [83, 96] on span "None" at bounding box center [78, 96] width 15 height 9
select select
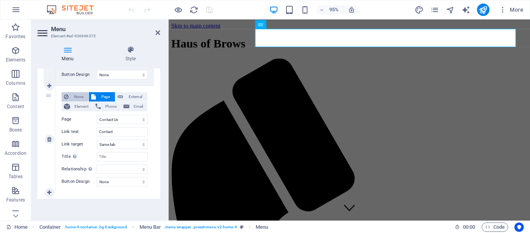
select select
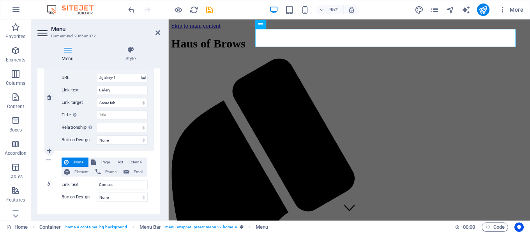
scroll to position [419, 0]
click at [99, 161] on span "Page" at bounding box center [105, 162] width 14 height 9
select select
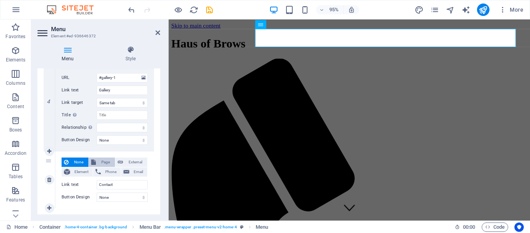
select select
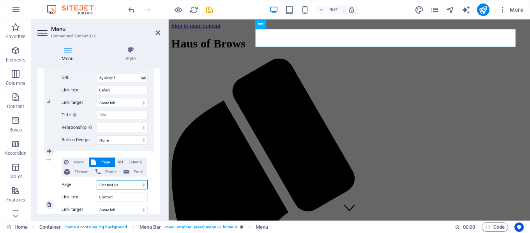
click at [116, 186] on select "Home About Us Contact Us Legal Notice Privacy" at bounding box center [122, 184] width 51 height 9
select select "3"
click at [97, 180] on select "Home About Us Contact Us Legal Notice Privacy" at bounding box center [122, 184] width 51 height 9
select select
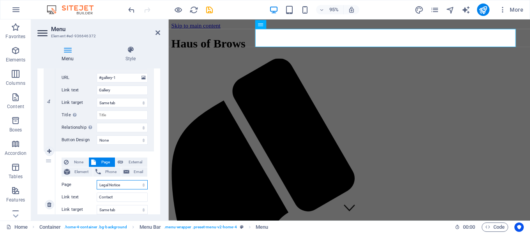
select select
click at [119, 184] on select "Home About Us Contact Us Legal Notice Privacy" at bounding box center [122, 184] width 51 height 9
select select "2"
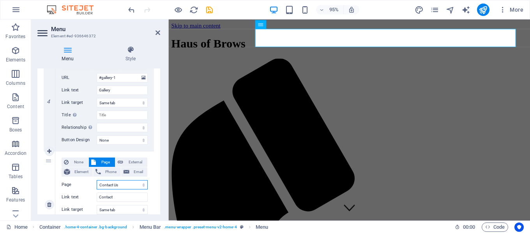
click at [97, 180] on select "Home About Us Contact Us Legal Notice Privacy" at bounding box center [122, 184] width 51 height 9
select select
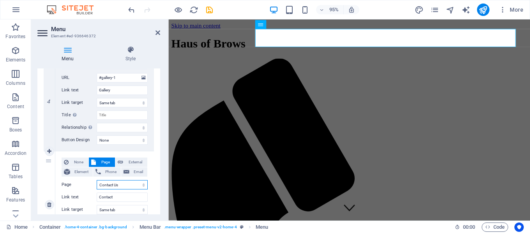
select select
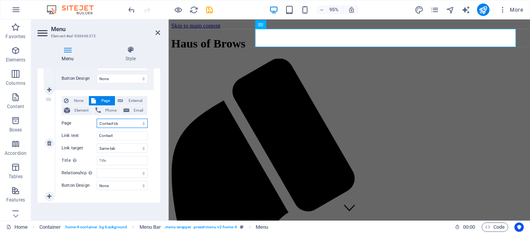
scroll to position [485, 0]
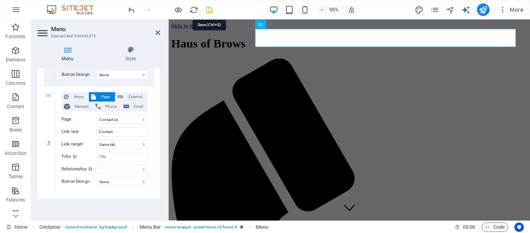
click at [211, 10] on icon "save" at bounding box center [209, 9] width 9 height 9
checkbox input "false"
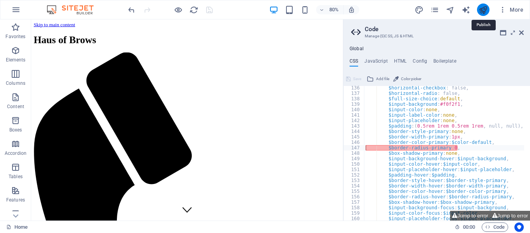
click at [479, 9] on icon "publish" at bounding box center [482, 9] width 9 height 9
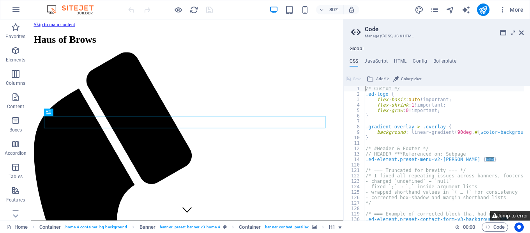
click at [512, 217] on button "Jump to error" at bounding box center [510, 216] width 40 height 10
type textarea "$border-radius-primary: 0,"
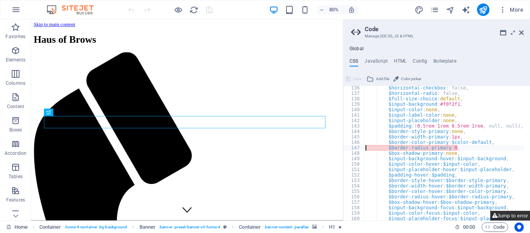
scroll to position [165, 0]
click at [453, 147] on div "$horizontal-checkbox : false, $horizontal-radio : false, $full-size-choice : de…" at bounding box center [525, 155] width 323 height 140
click at [522, 31] on icon at bounding box center [521, 33] width 5 height 6
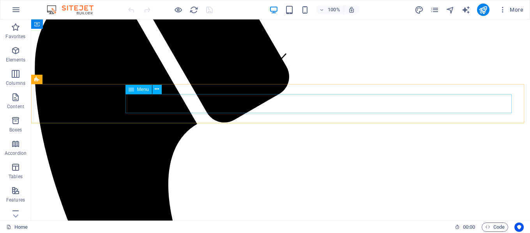
scroll to position [77, 0]
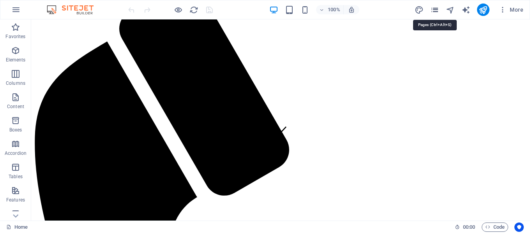
click at [435, 11] on icon "pages" at bounding box center [434, 9] width 9 height 9
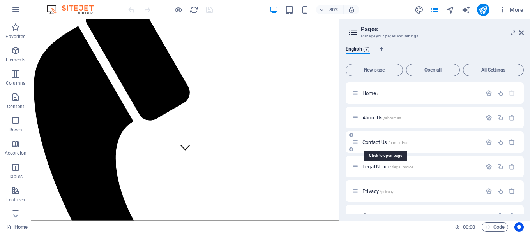
click at [380, 144] on span "Contact Us /contact-us" at bounding box center [385, 142] width 46 height 6
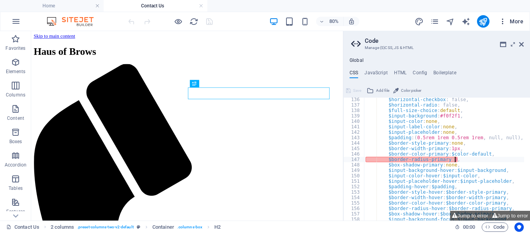
scroll to position [165, 0]
click at [520, 44] on icon at bounding box center [521, 44] width 5 height 6
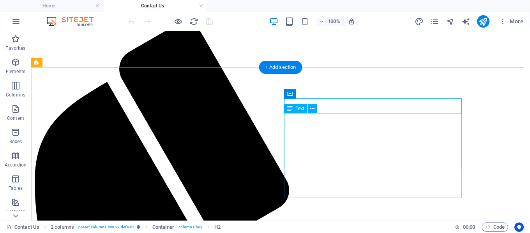
scroll to position [117, 0]
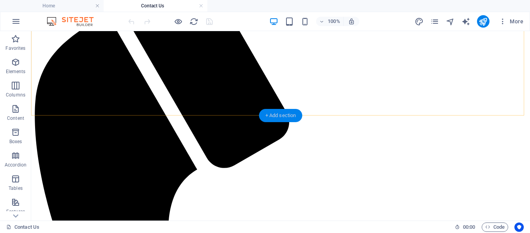
click at [280, 116] on div "+ Add section" at bounding box center [280, 115] width 43 height 13
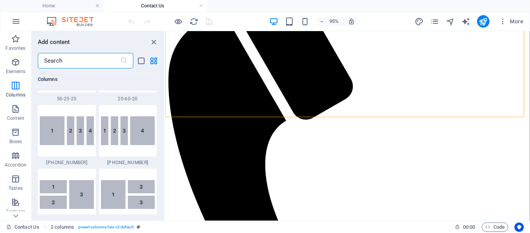
scroll to position [856, 0]
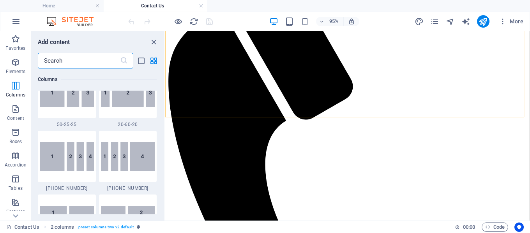
click at [90, 64] on input "text" at bounding box center [79, 61] width 82 height 16
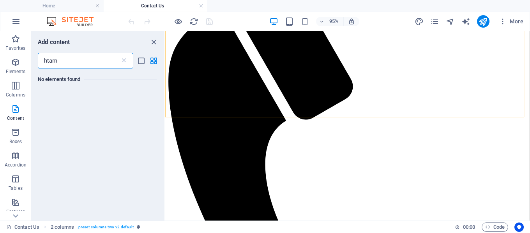
scroll to position [0, 0]
type input "htm"
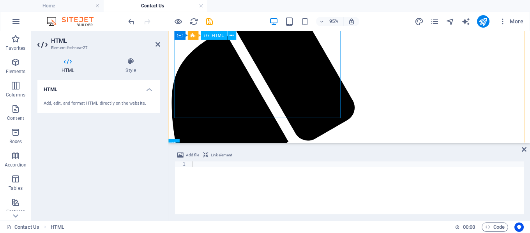
scroll to position [71, 0]
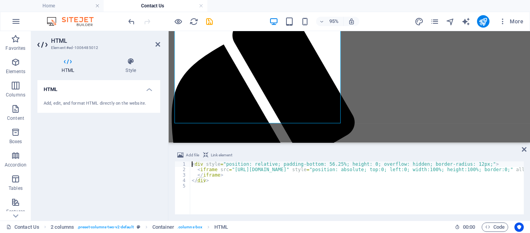
type textarea "</div>"
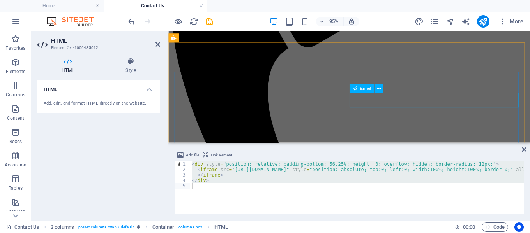
scroll to position [188, 0]
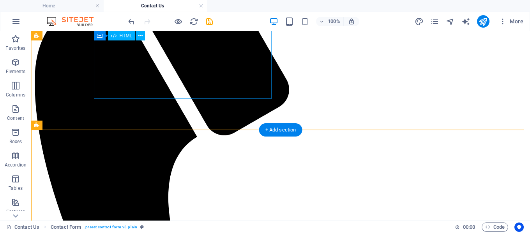
scroll to position [71, 0]
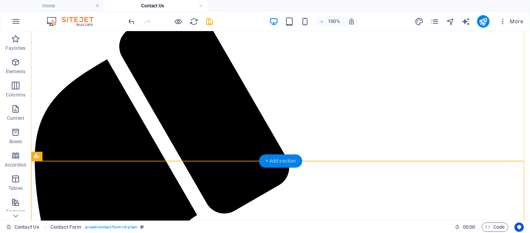
click at [271, 160] on div "+ Add section" at bounding box center [280, 161] width 43 height 13
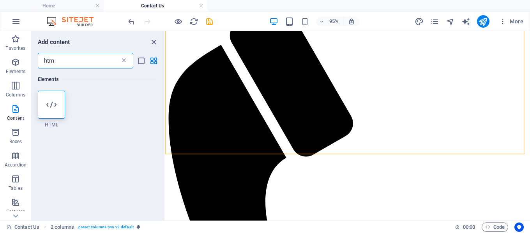
click at [124, 62] on icon at bounding box center [124, 61] width 8 height 8
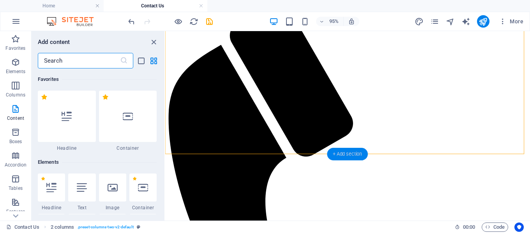
click at [338, 153] on div "+ Add section" at bounding box center [347, 154] width 41 height 12
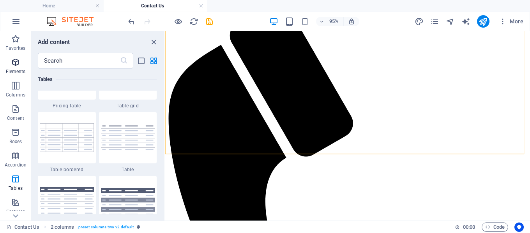
click at [20, 72] on p "Elements" at bounding box center [16, 72] width 20 height 6
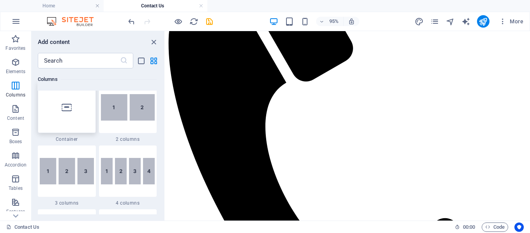
scroll to position [158, 0]
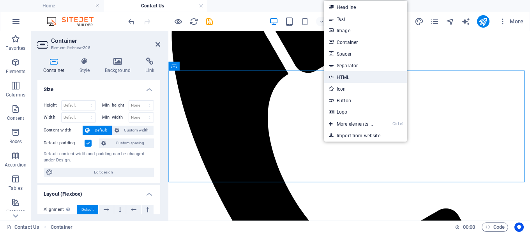
click at [358, 75] on link "HTML" at bounding box center [365, 77] width 83 height 12
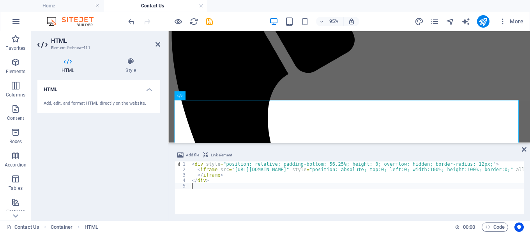
type textarea "="
type textarea "</div>"
drag, startPoint x: 524, startPoint y: 149, endPoint x: 469, endPoint y: 120, distance: 62.0
click at [524, 149] on icon at bounding box center [523, 149] width 5 height 6
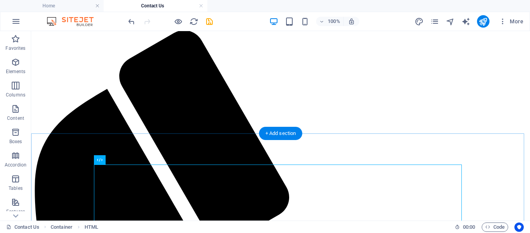
scroll to position [41, 0]
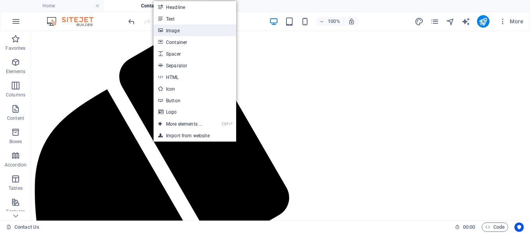
click at [188, 32] on link "Image" at bounding box center [194, 31] width 83 height 12
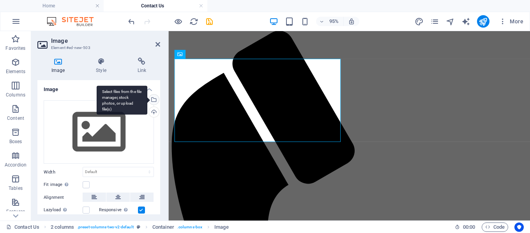
click at [154, 101] on div "Select files from the file manager, stock photos, or upload file(s)" at bounding box center [153, 101] width 12 height 12
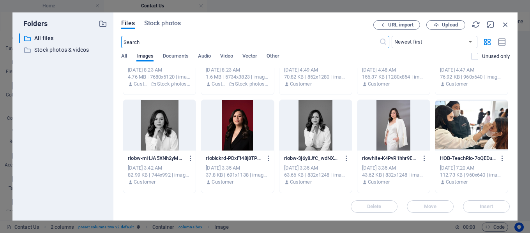
scroll to position [78, 0]
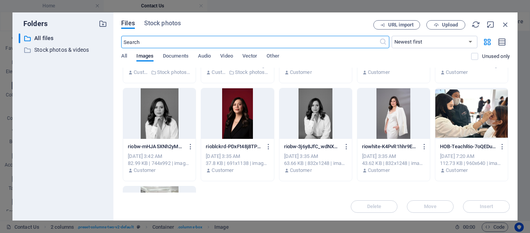
click at [477, 119] on div at bounding box center [471, 113] width 72 height 51
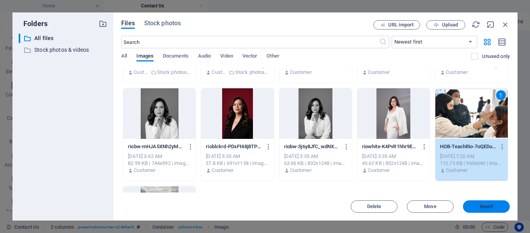
click at [476, 207] on span "Insert" at bounding box center [486, 206] width 40 height 5
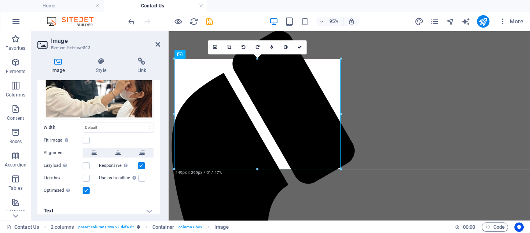
scroll to position [60, 0]
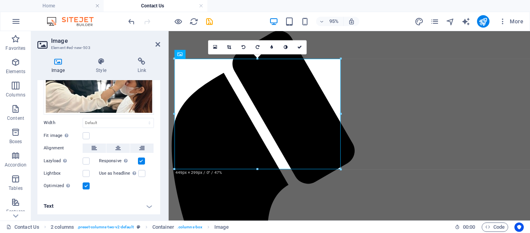
click at [105, 56] on div "Image Style Link Image Drag files here, click to choose files or select files f…" at bounding box center [98, 135] width 135 height 169
click at [102, 62] on icon at bounding box center [101, 62] width 38 height 8
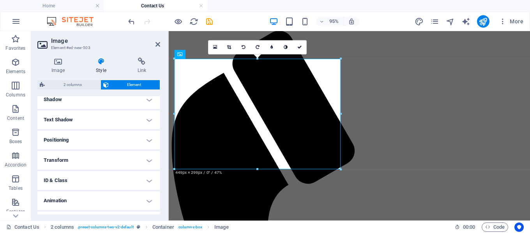
scroll to position [211, 0]
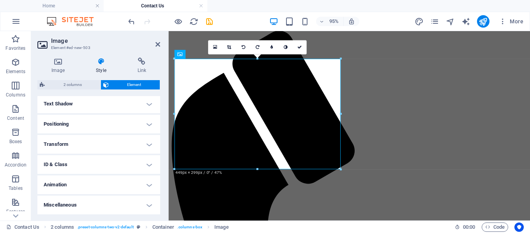
click at [115, 179] on h4 "Animation" at bounding box center [98, 185] width 123 height 19
click at [115, 179] on h4 "Animation" at bounding box center [98, 183] width 123 height 14
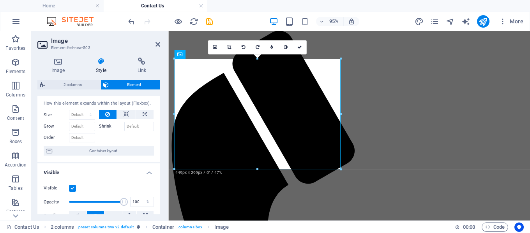
scroll to position [55, 0]
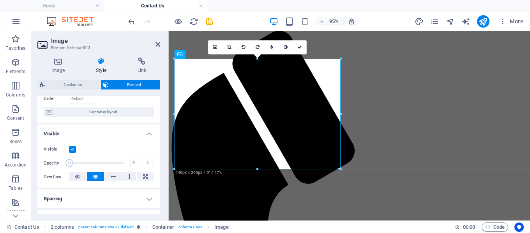
drag, startPoint x: 121, startPoint y: 163, endPoint x: 70, endPoint y: 166, distance: 51.1
click at [70, 166] on span at bounding box center [69, 163] width 8 height 8
drag, startPoint x: 70, startPoint y: 164, endPoint x: 93, endPoint y: 164, distance: 22.6
click at [93, 164] on span at bounding box center [94, 163] width 8 height 8
drag, startPoint x: 93, startPoint y: 164, endPoint x: 112, endPoint y: 166, distance: 19.2
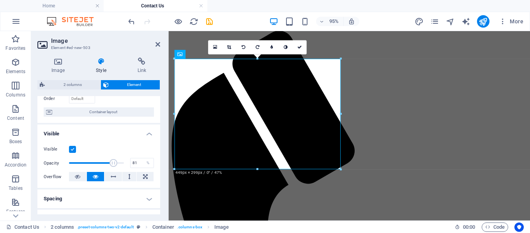
click at [112, 166] on span at bounding box center [113, 163] width 8 height 8
type input "100"
drag, startPoint x: 114, startPoint y: 164, endPoint x: 142, endPoint y: 164, distance: 28.4
click at [142, 164] on div "Opacity 100 %" at bounding box center [99, 163] width 110 height 12
click at [159, 42] on icon at bounding box center [157, 44] width 5 height 6
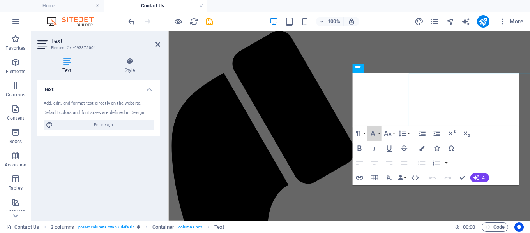
click at [369, 127] on button "Font Family" at bounding box center [374, 133] width 14 height 15
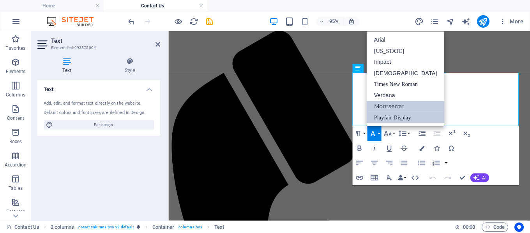
scroll to position [0, 0]
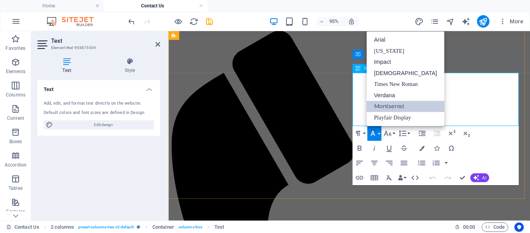
copy p "We’d love to hear from you. Whether you’re ready to book your brow transformati…"
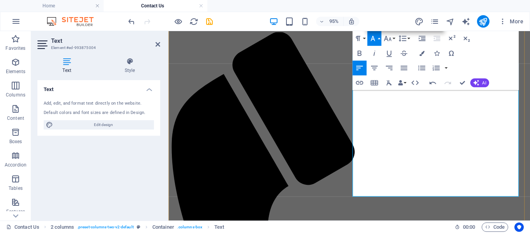
scroll to position [80, 0]
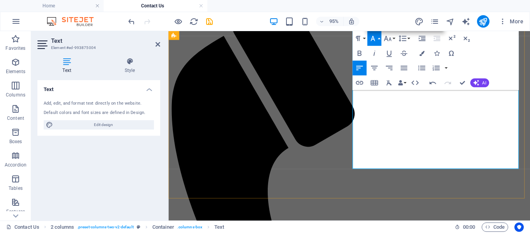
drag, startPoint x: 385, startPoint y: 170, endPoint x: 361, endPoint y: 113, distance: 61.8
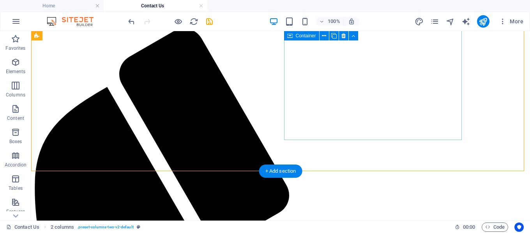
scroll to position [2, 0]
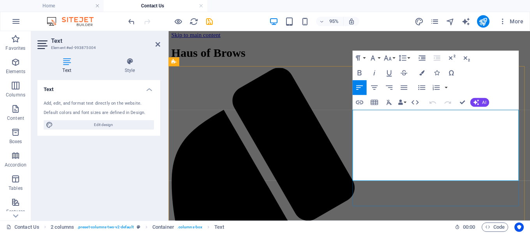
click at [408, 58] on button "Line Height" at bounding box center [403, 58] width 14 height 15
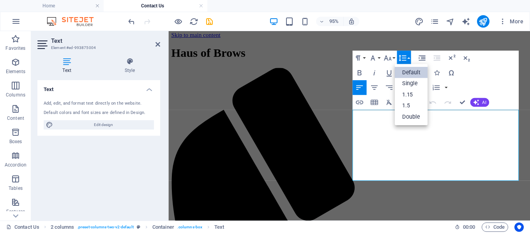
scroll to position [0, 0]
click at [410, 94] on link "1.15" at bounding box center [410, 94] width 33 height 11
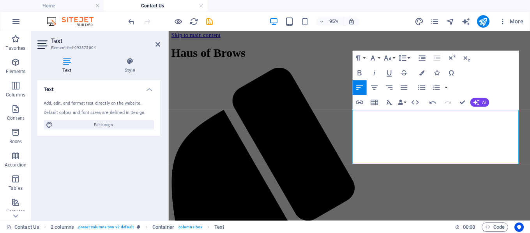
click at [408, 59] on button "Line Height" at bounding box center [403, 58] width 14 height 15
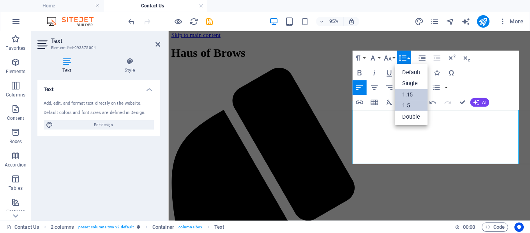
click at [413, 105] on link "1.5" at bounding box center [410, 105] width 33 height 11
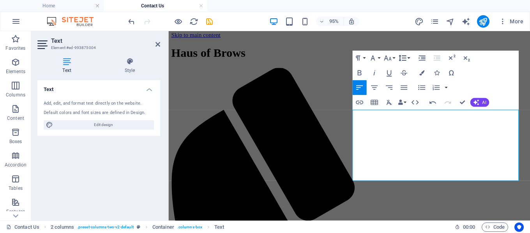
click at [404, 60] on icon "button" at bounding box center [402, 58] width 9 height 9
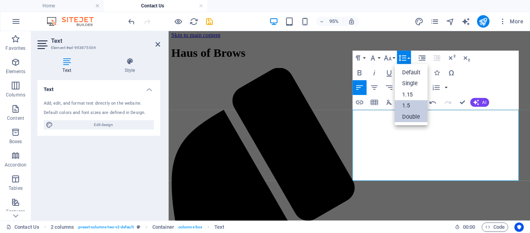
click at [410, 115] on link "Double" at bounding box center [410, 116] width 33 height 11
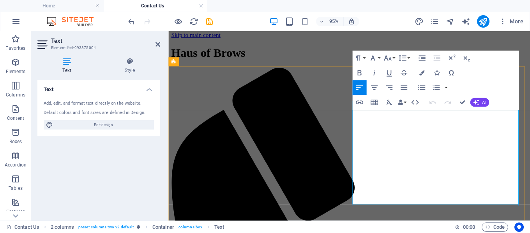
drag, startPoint x: 445, startPoint y: 144, endPoint x: 530, endPoint y: 145, distance: 84.9
click at [358, 75] on icon "button" at bounding box center [359, 72] width 4 height 5
drag, startPoint x: 446, startPoint y: 144, endPoint x: 531, endPoint y: 146, distance: 85.3
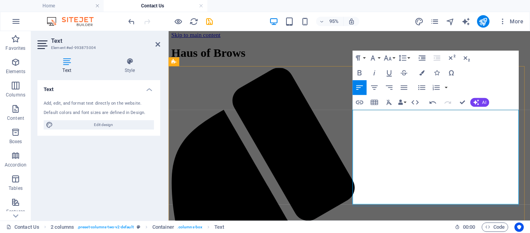
click at [362, 73] on icon "button" at bounding box center [359, 73] width 9 height 9
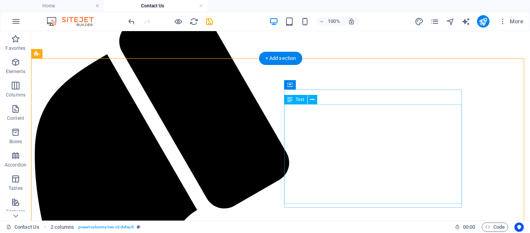
scroll to position [80, 0]
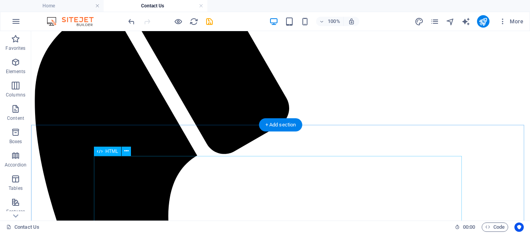
scroll to position [119, 0]
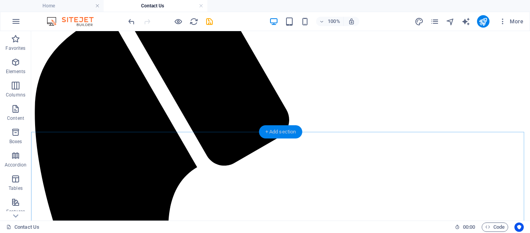
click at [282, 132] on div "+ Add section" at bounding box center [280, 131] width 43 height 13
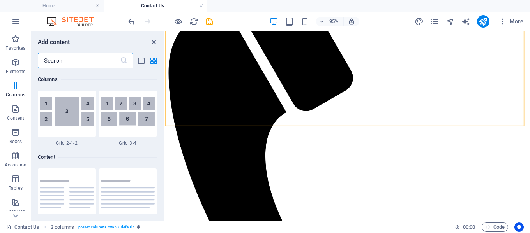
scroll to position [1362, 0]
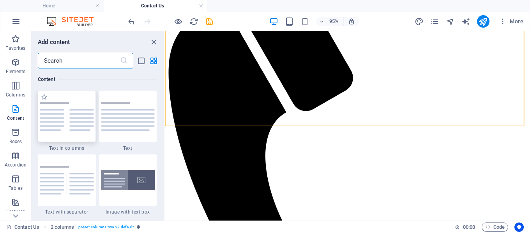
click at [68, 119] on img at bounding box center [67, 116] width 54 height 29
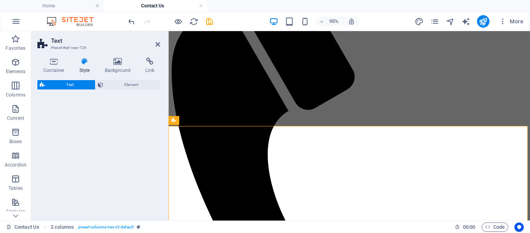
select select "rem"
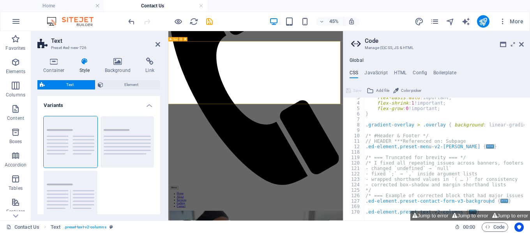
scroll to position [14, 0]
click at [522, 45] on icon at bounding box center [521, 44] width 5 height 6
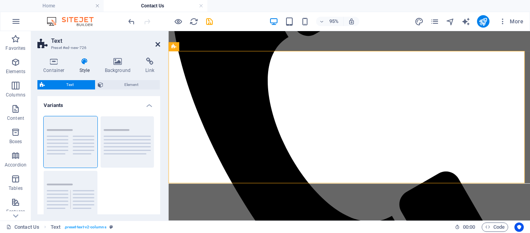
click at [158, 44] on icon at bounding box center [157, 44] width 5 height 6
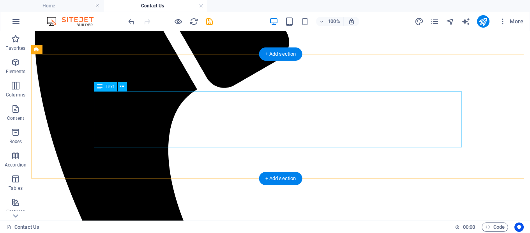
click at [168, 111] on div "Drag here to replace the existing content. Press “Ctrl” if you want to create a…" at bounding box center [280, 126] width 498 height 190
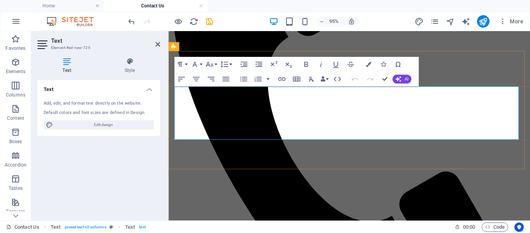
drag, startPoint x: 348, startPoint y: 143, endPoint x: 167, endPoint y: 96, distance: 187.1
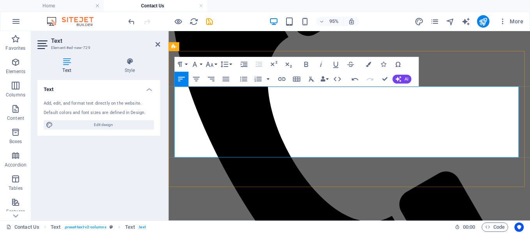
scroll to position [158, 0]
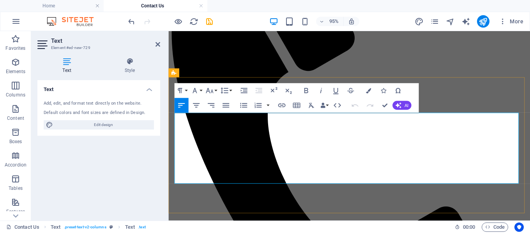
scroll to position [169, 0]
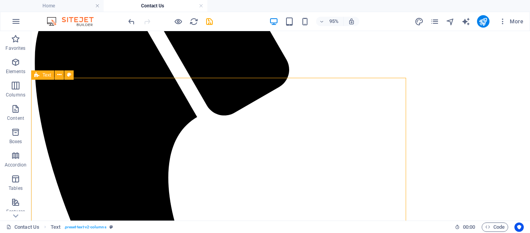
scroll to position [171, 0]
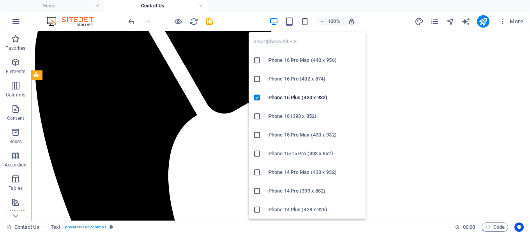
click at [304, 23] on icon "button" at bounding box center [304, 21] width 9 height 9
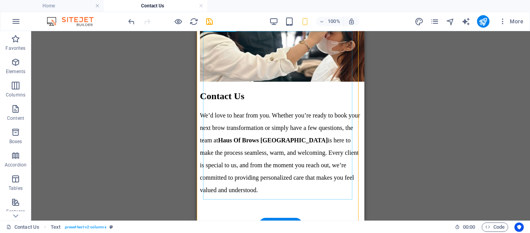
scroll to position [366, 0]
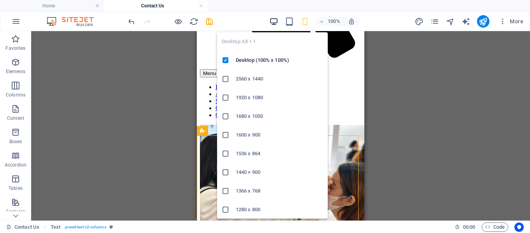
click at [271, 22] on icon "button" at bounding box center [273, 21] width 9 height 9
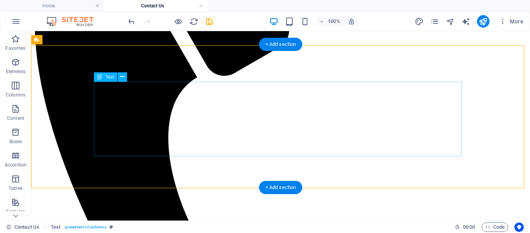
scroll to position [207, 0]
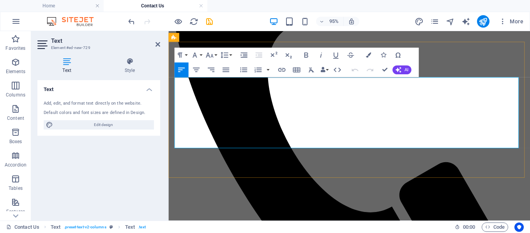
drag, startPoint x: 399, startPoint y: 130, endPoint x: 490, endPoint y: 133, distance: 90.8
copy link "[EMAIL_ADDRESS][DOMAIN_NAME]"
click at [282, 70] on icon "button" at bounding box center [281, 70] width 7 height 4
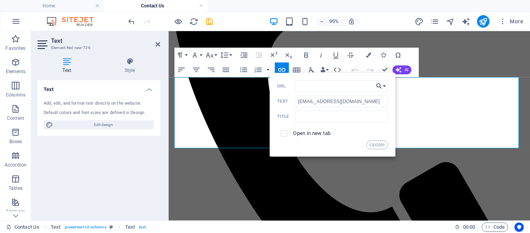
click at [384, 84] on button "Choose Link" at bounding box center [381, 86] width 14 height 12
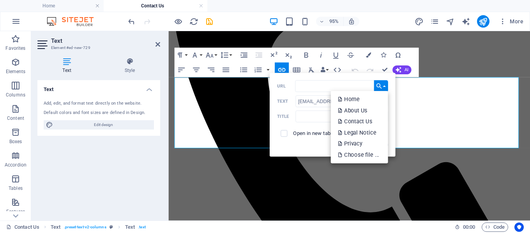
click at [384, 84] on button "Choose Link" at bounding box center [381, 86] width 14 height 12
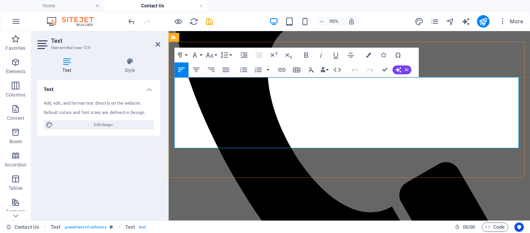
drag, startPoint x: 398, startPoint y: 131, endPoint x: 454, endPoint y: 132, distance: 56.5
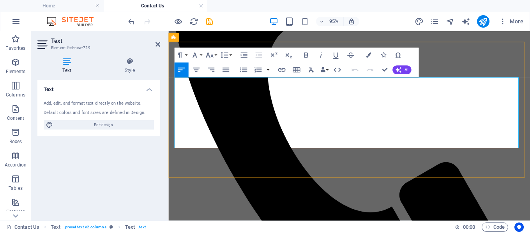
drag, startPoint x: 399, startPoint y: 130, endPoint x: 486, endPoint y: 130, distance: 87.2
click at [431, 109] on icon "button" at bounding box center [430, 108] width 5 height 5
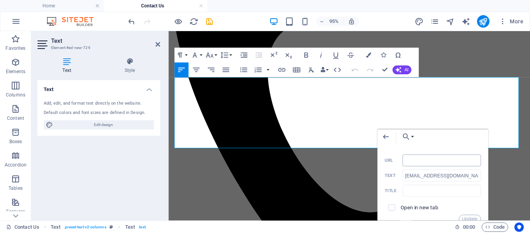
type input "[EMAIL_ADDRESS][DOMAIN_NAME]"
click at [473, 220] on button "Update" at bounding box center [469, 219] width 22 height 9
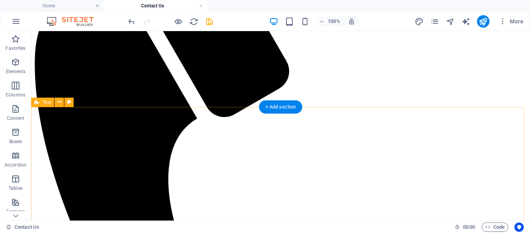
scroll to position [51, 0]
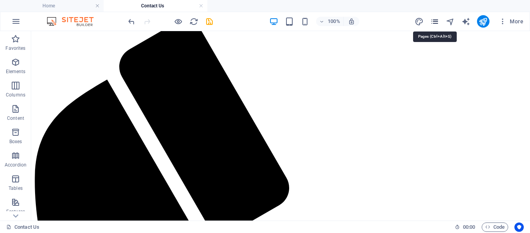
click at [435, 23] on icon "pages" at bounding box center [434, 21] width 9 height 9
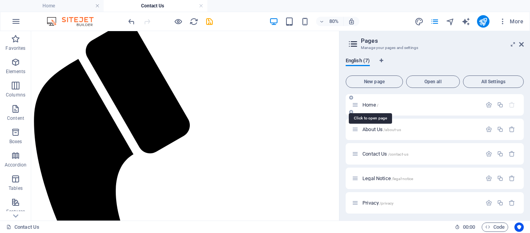
click at [366, 106] on span "Home /" at bounding box center [370, 105] width 16 height 6
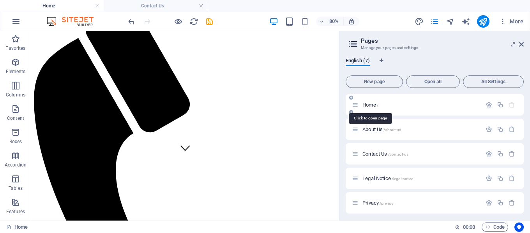
scroll to position [77, 0]
click at [523, 45] on icon at bounding box center [521, 44] width 5 height 6
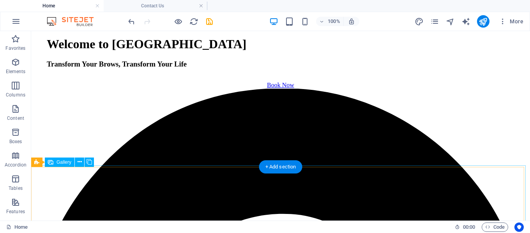
scroll to position [934, 0]
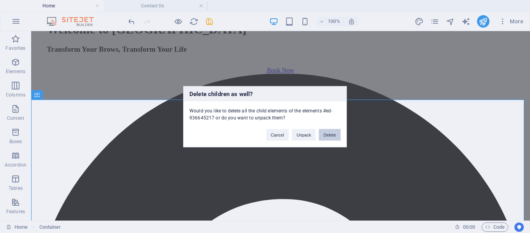
drag, startPoint x: 334, startPoint y: 136, endPoint x: 304, endPoint y: 100, distance: 46.5
click at [334, 136] on button "Delete" at bounding box center [330, 135] width 22 height 12
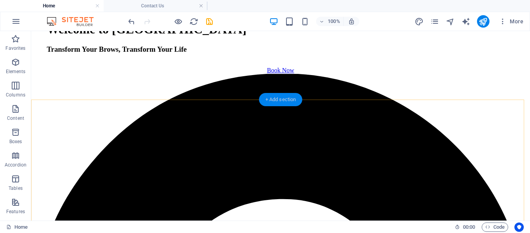
click at [278, 99] on div "+ Add section" at bounding box center [280, 99] width 43 height 13
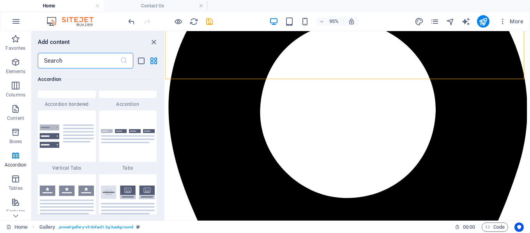
scroll to position [2531, 0]
click at [349, 78] on div "+ Add section" at bounding box center [347, 79] width 41 height 12
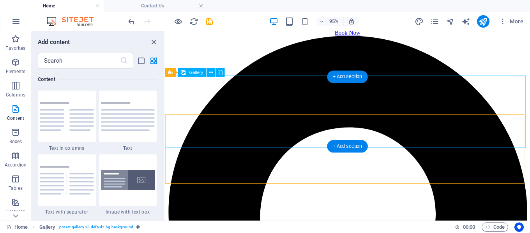
scroll to position [819, 0]
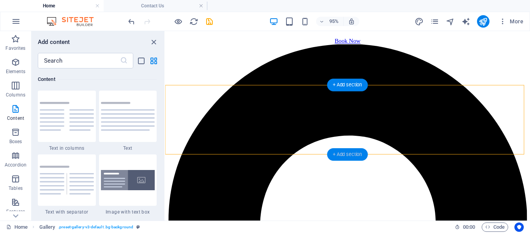
click at [347, 157] on div "+ Add section" at bounding box center [347, 154] width 41 height 12
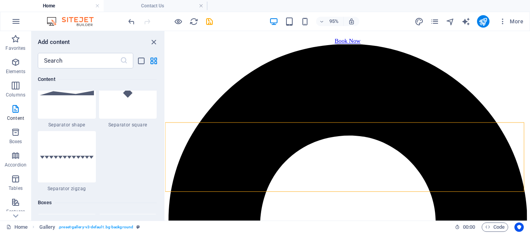
scroll to position [2258, 0]
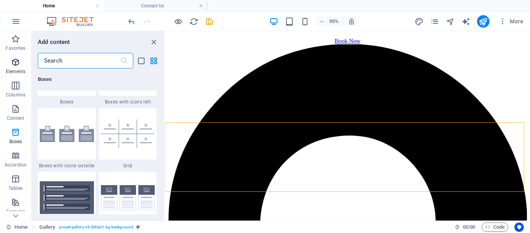
drag, startPoint x: 76, startPoint y: 62, endPoint x: 25, endPoint y: 61, distance: 51.0
click at [25, 61] on div "Favorites Elements Columns Content Boxes Accordion Tables Features Images Slide…" at bounding box center [82, 126] width 165 height 190
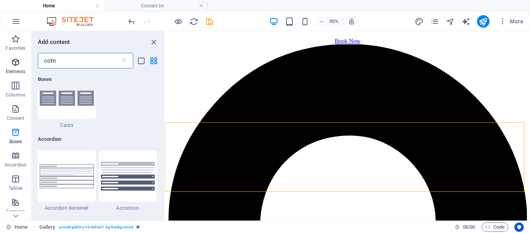
scroll to position [0, 0]
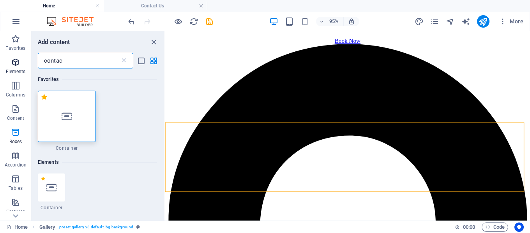
type input "contact"
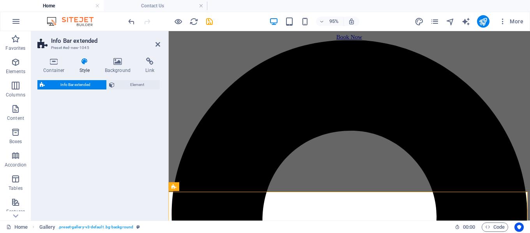
select select "rem"
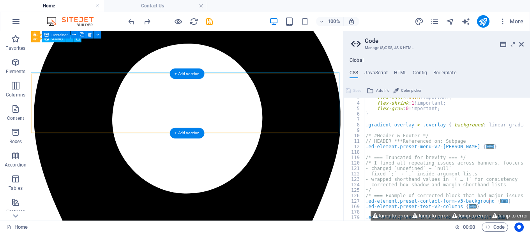
scroll to position [14, 0]
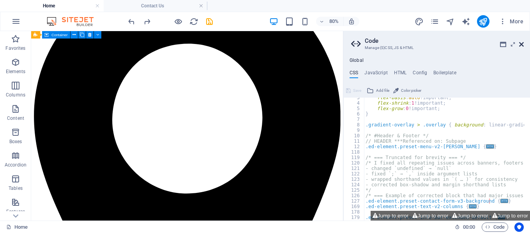
click at [523, 45] on icon at bounding box center [521, 44] width 5 height 6
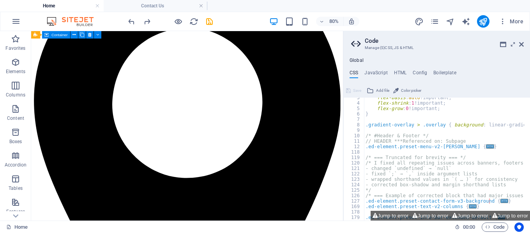
scroll to position [962, 0]
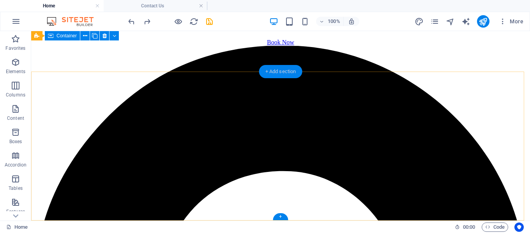
click at [278, 70] on div "+ Add section" at bounding box center [280, 71] width 43 height 13
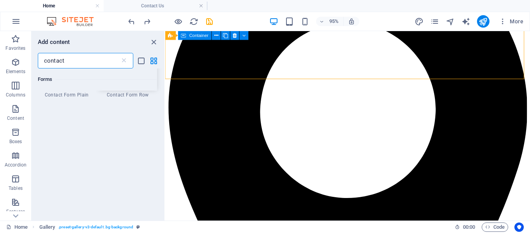
scroll to position [549, 0]
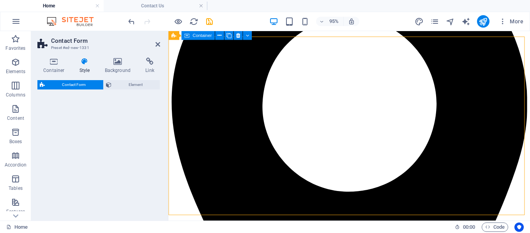
select select "rem"
select select "preset-contact-form-v3-plain"
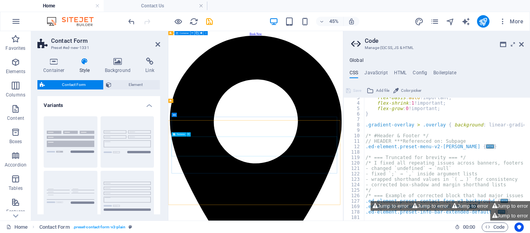
scroll to position [976, 0]
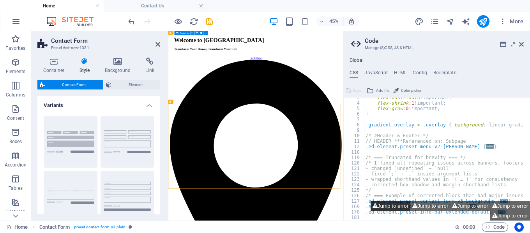
drag, startPoint x: 389, startPoint y: 205, endPoint x: 399, endPoint y: 207, distance: 10.2
click at [389, 205] on button "Jump to error" at bounding box center [390, 206] width 40 height 10
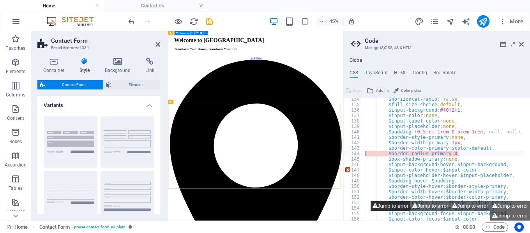
scroll to position [154, 0]
click at [421, 208] on button "Jump to error" at bounding box center [430, 206] width 40 height 10
click at [459, 205] on button "Jump to error" at bounding box center [470, 206] width 40 height 10
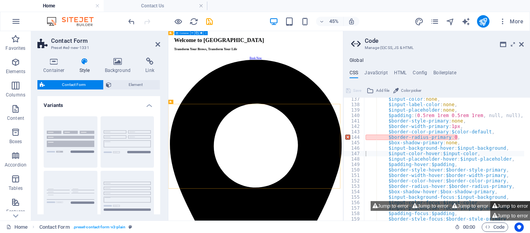
click at [506, 207] on button "Jump to error" at bounding box center [510, 206] width 40 height 10
click at [506, 213] on button "Jump to error" at bounding box center [510, 216] width 40 height 10
type textarea "$border-radius-primary: 0,"
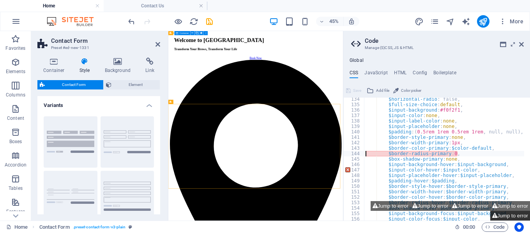
scroll to position [154, 0]
click at [523, 44] on icon at bounding box center [521, 44] width 5 height 6
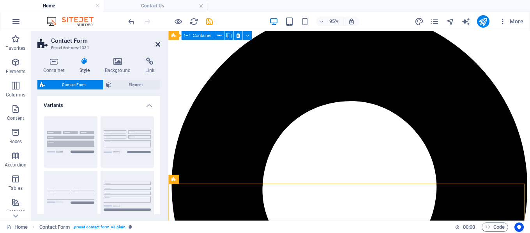
click at [159, 43] on icon at bounding box center [157, 44] width 5 height 6
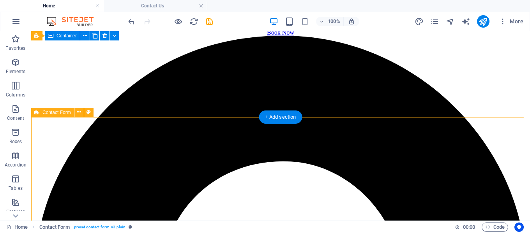
scroll to position [877, 0]
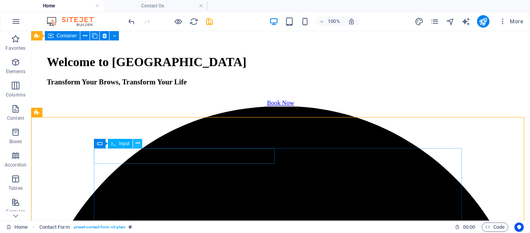
click at [140, 142] on button at bounding box center [137, 143] width 9 height 9
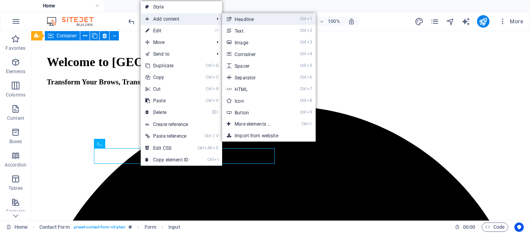
click at [243, 19] on link "Ctrl 1 Headline" at bounding box center [254, 19] width 64 height 12
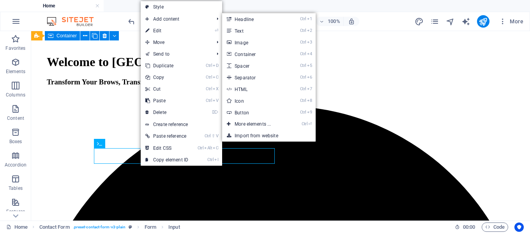
scroll to position [925, 0]
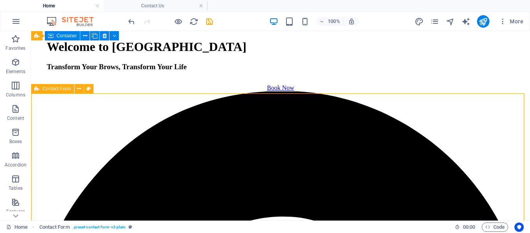
scroll to position [940, 0]
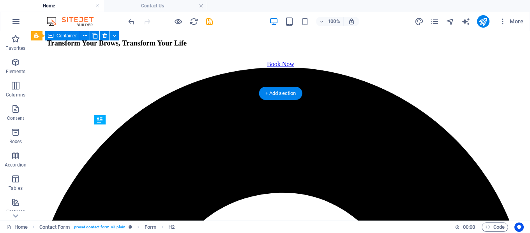
drag, startPoint x: 312, startPoint y: 132, endPoint x: 155, endPoint y: 130, distance: 156.9
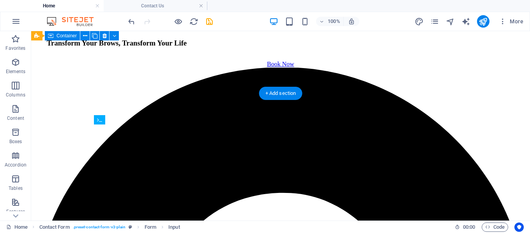
drag, startPoint x: 297, startPoint y: 139, endPoint x: 163, endPoint y: 154, distance: 135.6
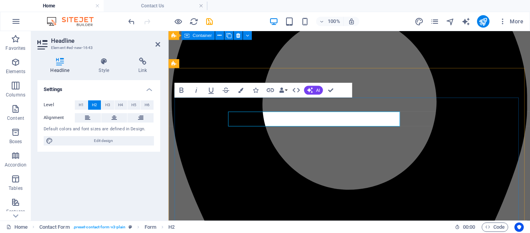
scroll to position [949, 0]
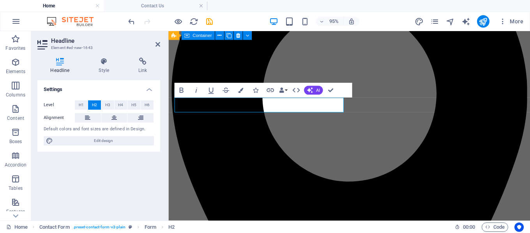
click at [158, 41] on h2 "Headline" at bounding box center [105, 40] width 109 height 7
click at [158, 45] on icon at bounding box center [157, 44] width 5 height 6
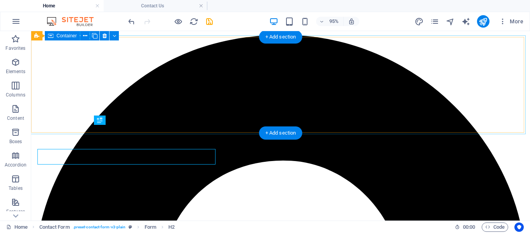
scroll to position [940, 0]
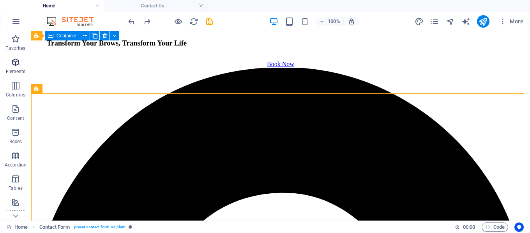
click at [14, 64] on icon "button" at bounding box center [15, 62] width 9 height 9
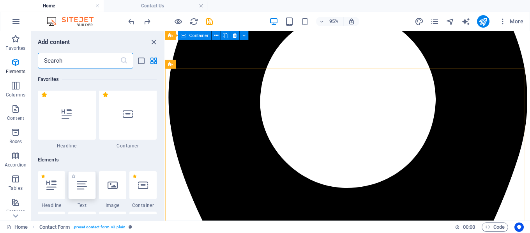
scroll to position [83, 0]
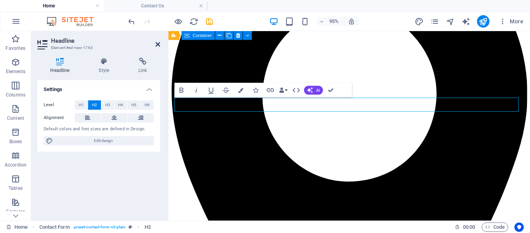
click at [157, 46] on icon at bounding box center [157, 44] width 5 height 6
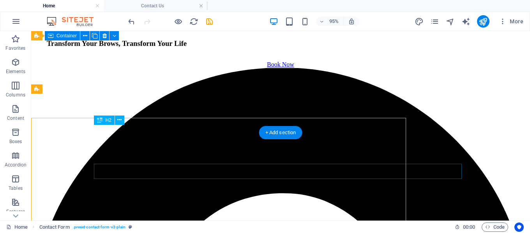
scroll to position [940, 0]
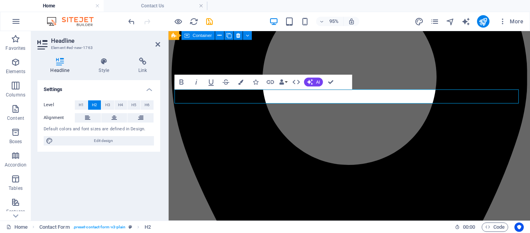
click at [147, 128] on div "Default colors and font sizes are defined in Design." at bounding box center [99, 129] width 110 height 7
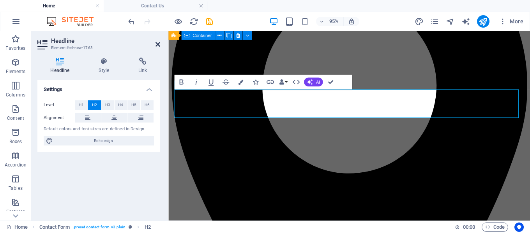
click at [157, 44] on icon at bounding box center [157, 44] width 5 height 6
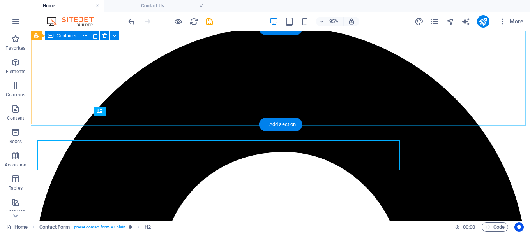
scroll to position [949, 0]
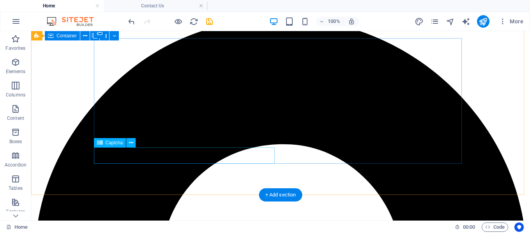
scroll to position [1026, 0]
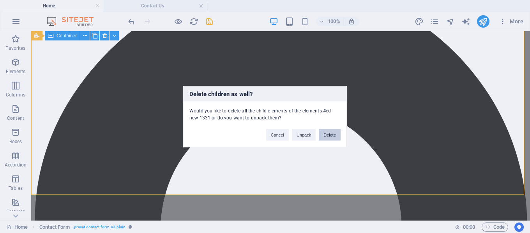
drag, startPoint x: 322, startPoint y: 134, endPoint x: 302, endPoint y: 102, distance: 37.7
click at [322, 134] on button "Delete" at bounding box center [330, 135] width 22 height 12
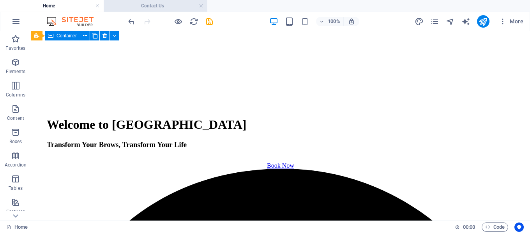
click at [179, 8] on h4 "Contact Us" at bounding box center [156, 6] width 104 height 9
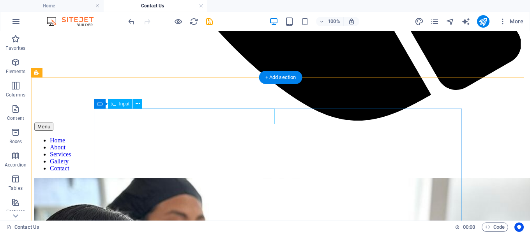
scroll to position [557, 0]
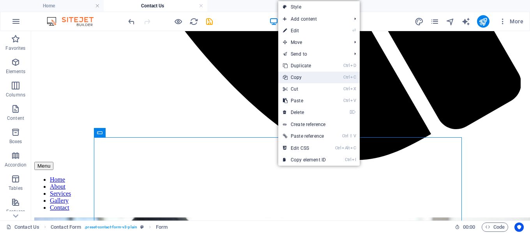
click at [324, 80] on link "Ctrl C Copy" at bounding box center [304, 78] width 52 height 12
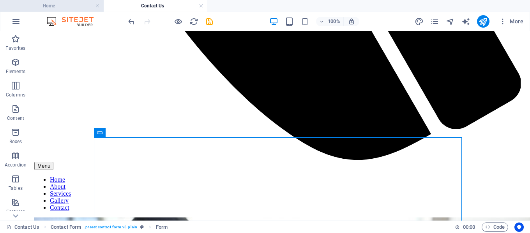
click at [77, 9] on h4 "Home" at bounding box center [52, 6] width 104 height 9
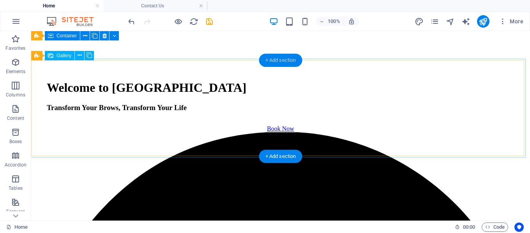
scroll to position [877, 0]
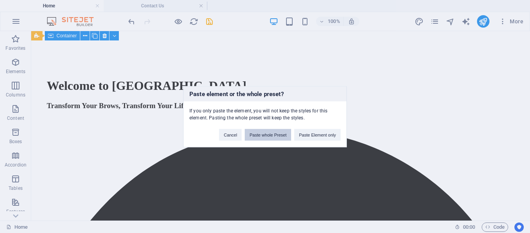
click at [269, 137] on button "Paste whole Preset" at bounding box center [268, 135] width 46 height 12
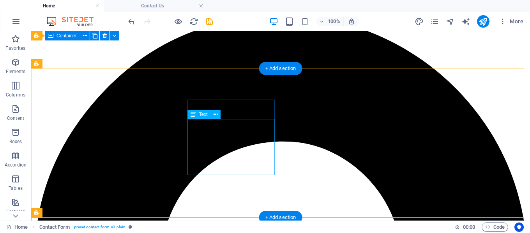
scroll to position [1150, 0]
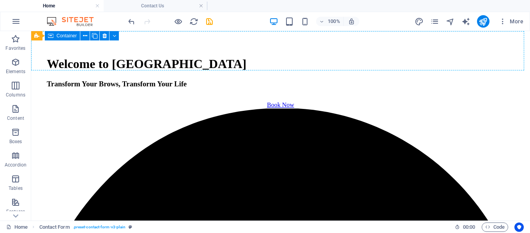
scroll to position [863, 0]
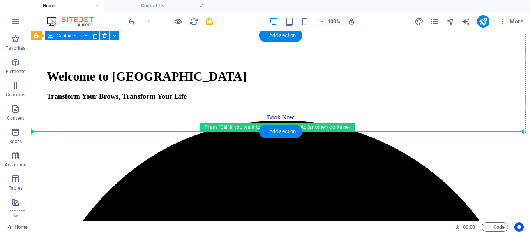
drag, startPoint x: 266, startPoint y: 207, endPoint x: 241, endPoint y: 128, distance: 82.8
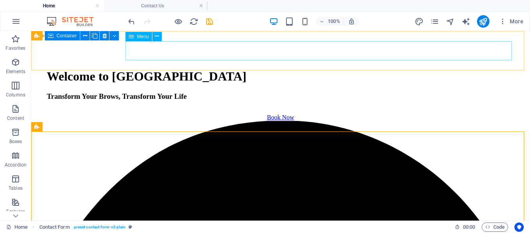
drag, startPoint x: 296, startPoint y: 56, endPoint x: 143, endPoint y: 208, distance: 216.4
select select
select select "1"
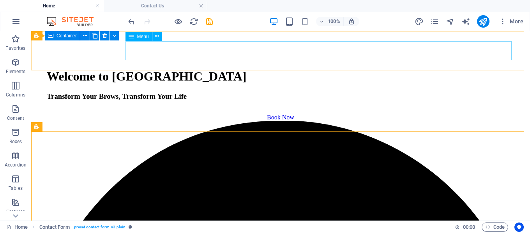
select select
select select "2"
select select
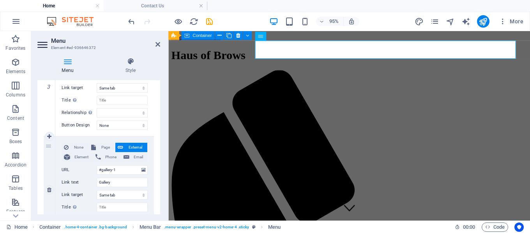
scroll to position [350, 0]
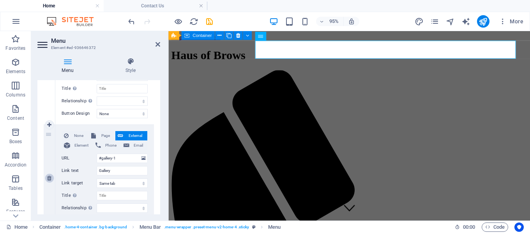
click at [51, 182] on link at bounding box center [49, 178] width 9 height 9
select select
select select "2"
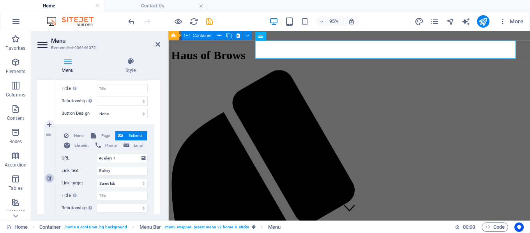
type input "Contact"
select select
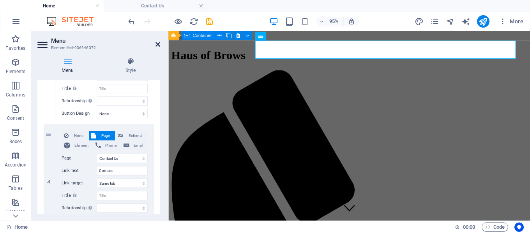
click at [158, 44] on icon at bounding box center [157, 44] width 5 height 6
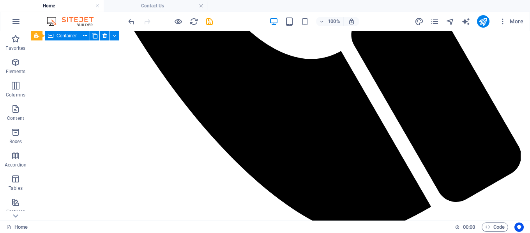
scroll to position [403, 0]
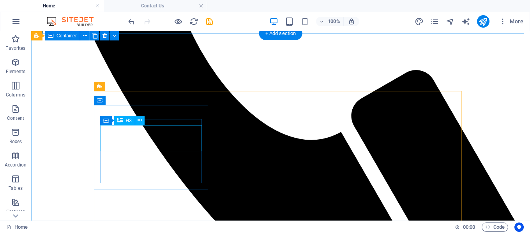
click at [158, 138] on div "H1 Container Banner Container Button H3 Spacer Menu Bar Menu Info Bar Container…" at bounding box center [280, 126] width 498 height 190
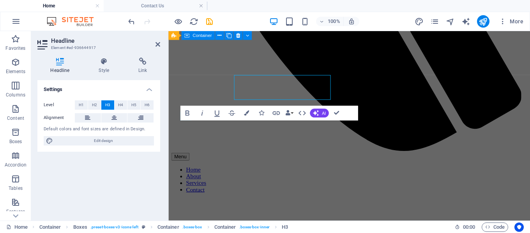
scroll to position [451, 0]
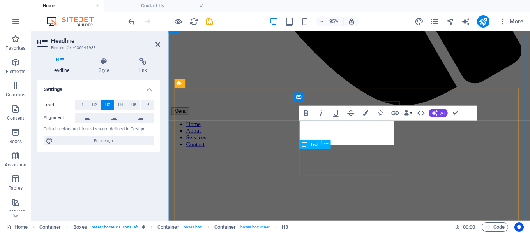
drag, startPoint x: 345, startPoint y: 170, endPoint x: 465, endPoint y: 34, distance: 182.1
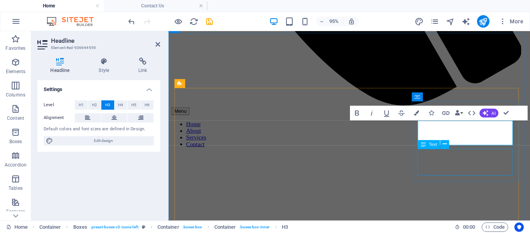
drag, startPoint x: 485, startPoint y: 168, endPoint x: 645, endPoint y: 236, distance: 174.1
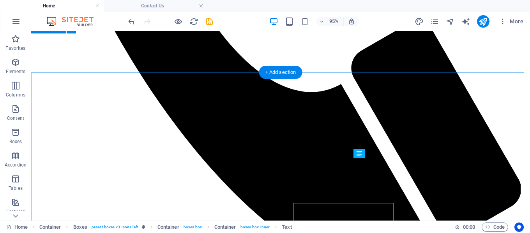
scroll to position [443, 0]
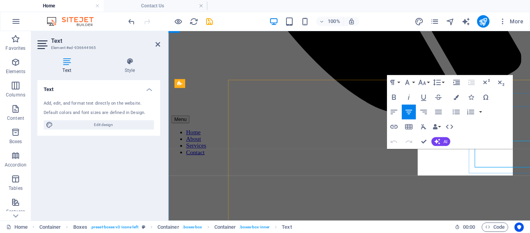
scroll to position [451, 0]
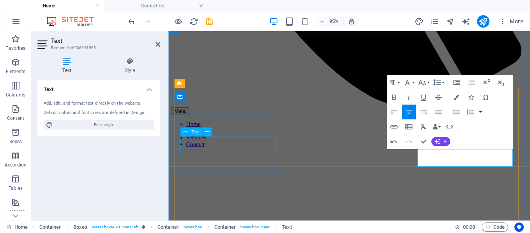
scroll to position [490, 0]
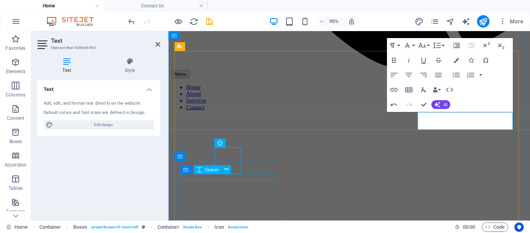
scroll to position [482, 0]
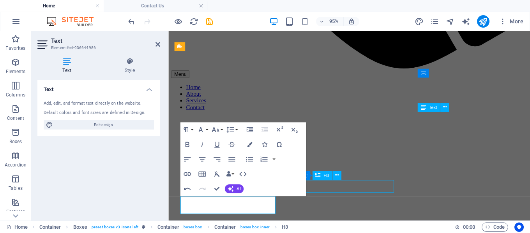
scroll to position [482, 0]
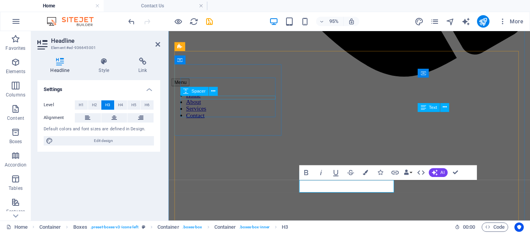
scroll to position [490, 0]
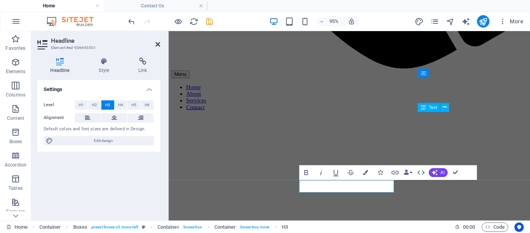
drag, startPoint x: 159, startPoint y: 43, endPoint x: 262, endPoint y: 56, distance: 104.0
click at [159, 43] on icon at bounding box center [157, 44] width 5 height 6
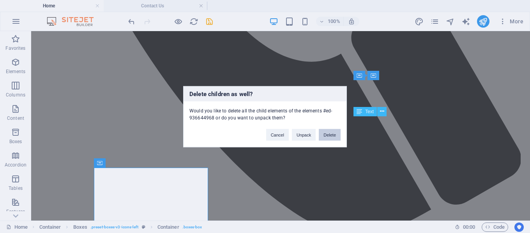
click at [334, 136] on button "Delete" at bounding box center [330, 135] width 22 height 12
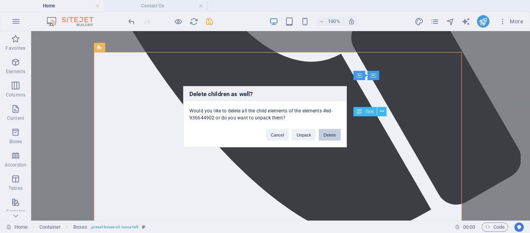
click at [332, 134] on button "Delete" at bounding box center [330, 135] width 22 height 12
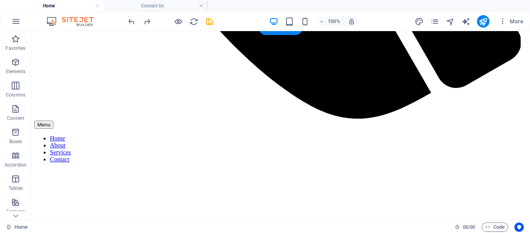
scroll to position [468, 0]
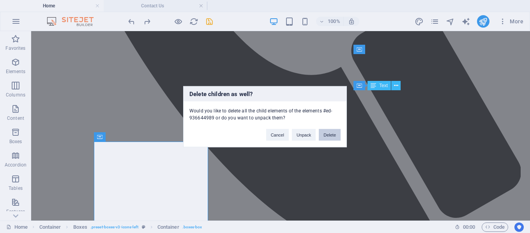
click at [328, 136] on button "Delete" at bounding box center [330, 135] width 22 height 12
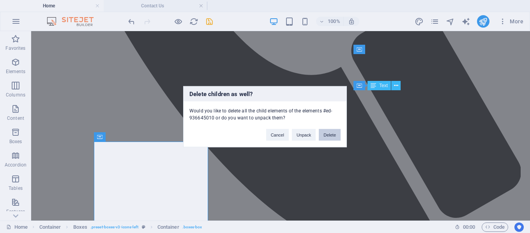
click at [331, 135] on button "Delete" at bounding box center [330, 135] width 22 height 12
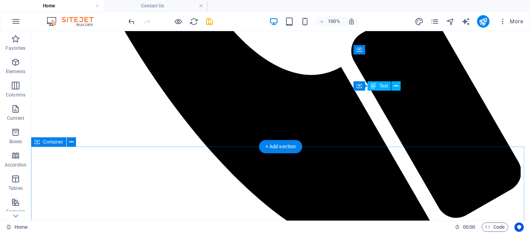
scroll to position [391, 0]
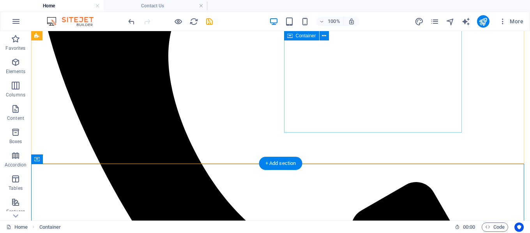
scroll to position [273, 0]
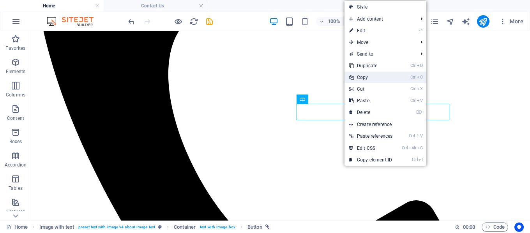
click at [379, 77] on link "Ctrl C Copy" at bounding box center [370, 78] width 53 height 12
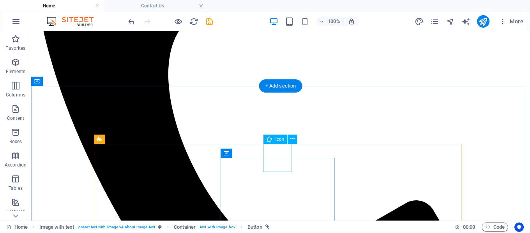
scroll to position [429, 0]
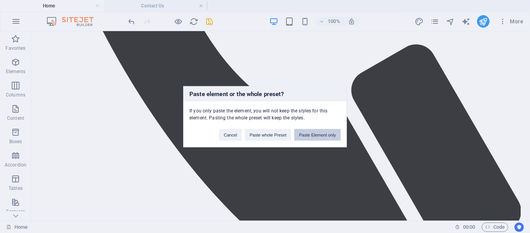
click at [311, 134] on button "Paste Element only" at bounding box center [317, 135] width 46 height 12
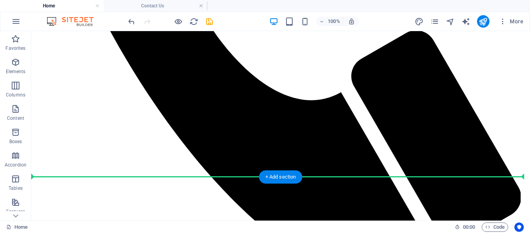
scroll to position [438, 0]
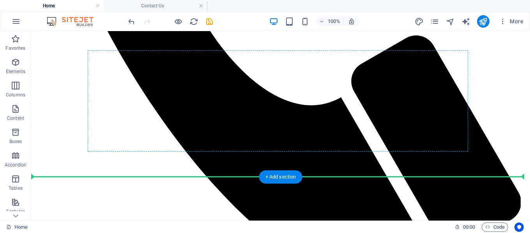
drag, startPoint x: 126, startPoint y: 123, endPoint x: 254, endPoint y: 140, distance: 129.3
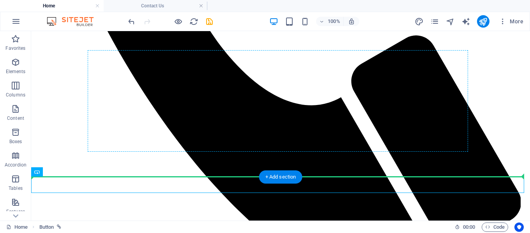
drag, startPoint x: 83, startPoint y: 184, endPoint x: 281, endPoint y: 145, distance: 202.4
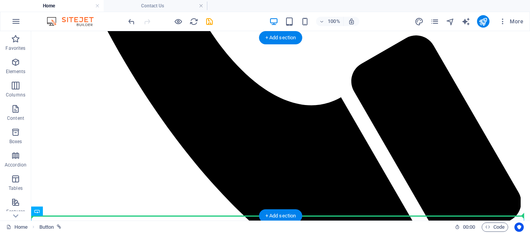
drag, startPoint x: 78, startPoint y: 219, endPoint x: 210, endPoint y: 192, distance: 134.6
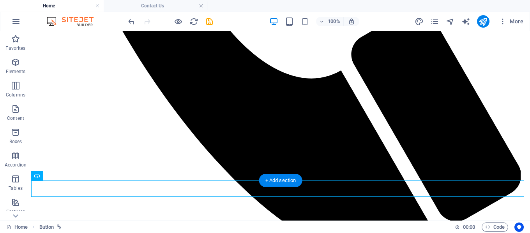
scroll to position [477, 0]
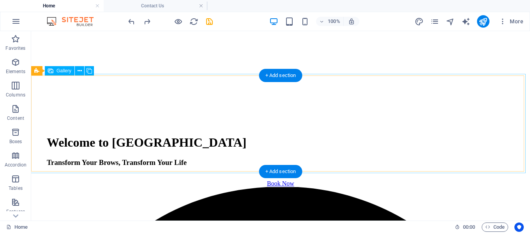
scroll to position [526, 0]
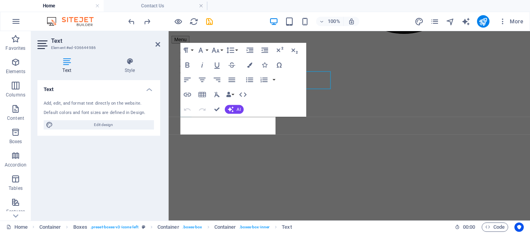
click at [164, 135] on div "Text Style Text Add, edit, and format text directly on the website. Default col…" at bounding box center [98, 135] width 135 height 169
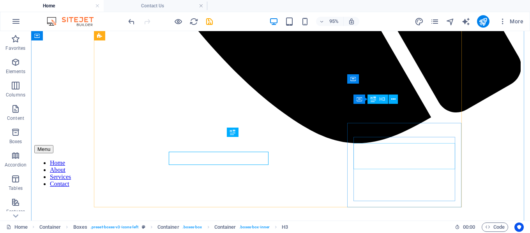
scroll to position [565, 0]
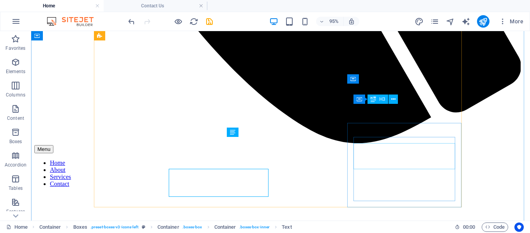
scroll to position [565, 0]
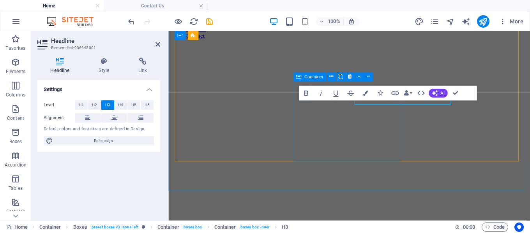
scroll to position [574, 0]
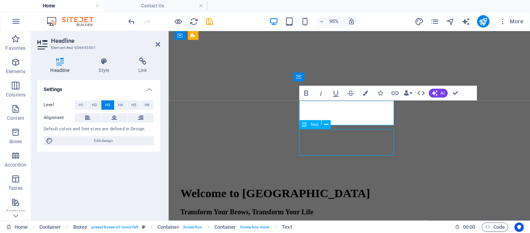
scroll to position [565, 0]
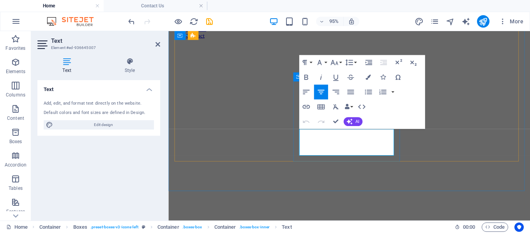
scroll to position [574, 0]
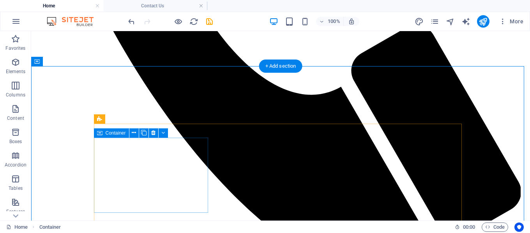
scroll to position [371, 0]
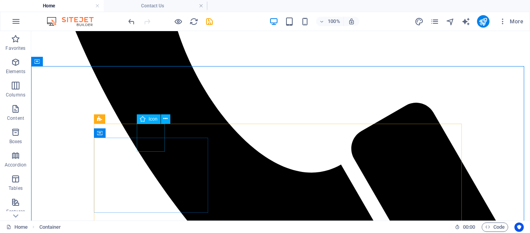
click at [152, 119] on span "Icon" at bounding box center [152, 119] width 9 height 5
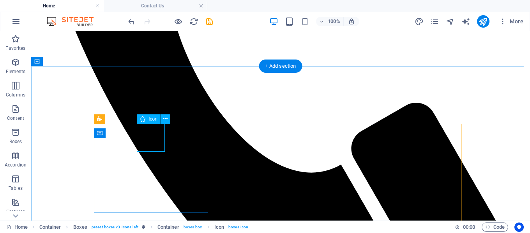
select select "xMidYMid"
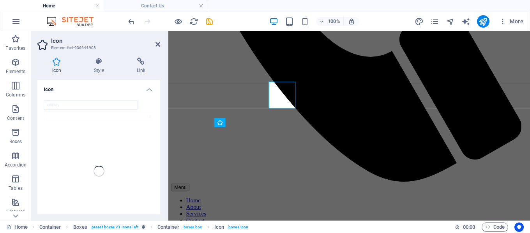
scroll to position [410, 0]
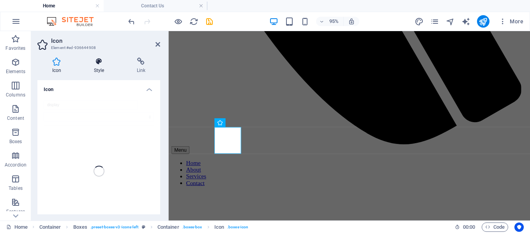
click at [101, 63] on icon at bounding box center [99, 62] width 40 height 8
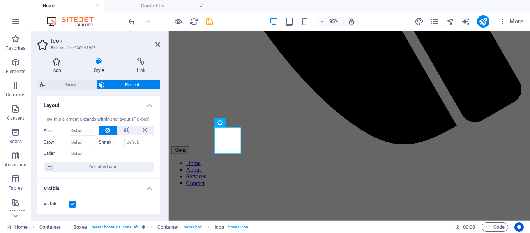
click at [51, 69] on h4 "Icon" at bounding box center [58, 66] width 42 height 16
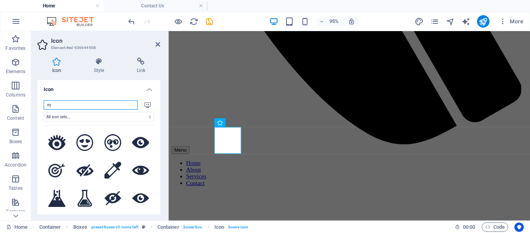
type input "e"
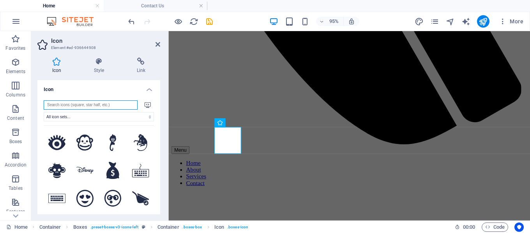
type input "n"
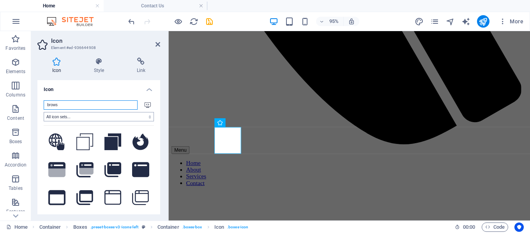
scroll to position [0, 0]
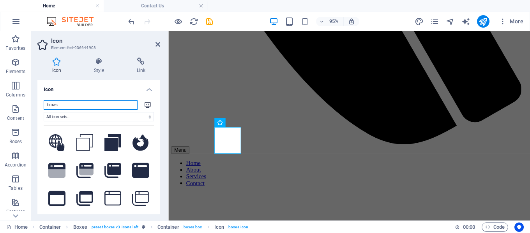
click at [83, 107] on input "brows" at bounding box center [91, 104] width 94 height 9
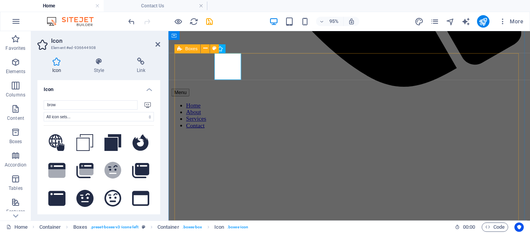
scroll to position [488, 0]
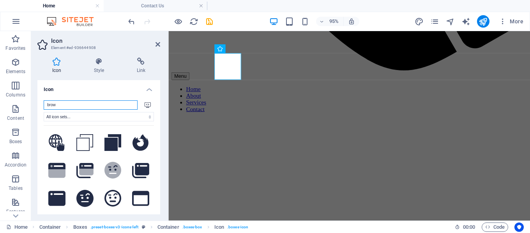
click at [100, 102] on input "brow" at bounding box center [91, 104] width 94 height 9
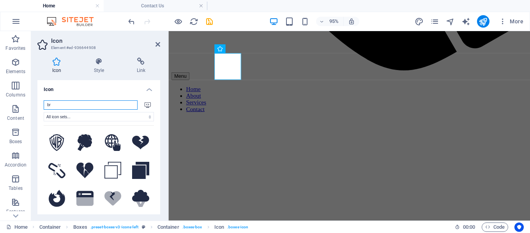
type input "b"
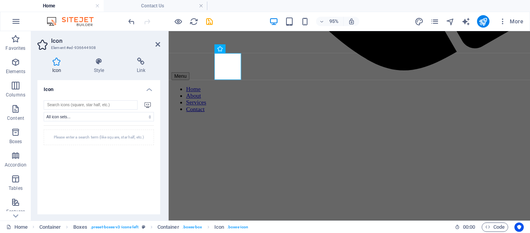
click at [125, 136] on div "Please enter a search term (like square, star half, etc.)" at bounding box center [99, 138] width 110 height 16
click at [81, 105] on input "search" at bounding box center [91, 104] width 94 height 9
type input "Cir"
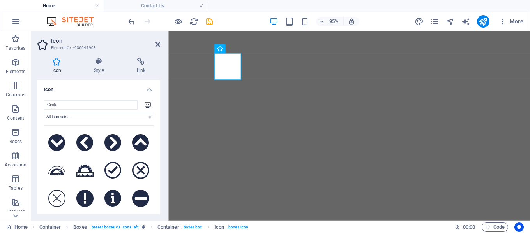
select select "xMidYMid"
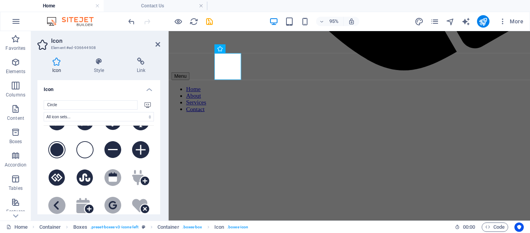
scroll to position [195, 0]
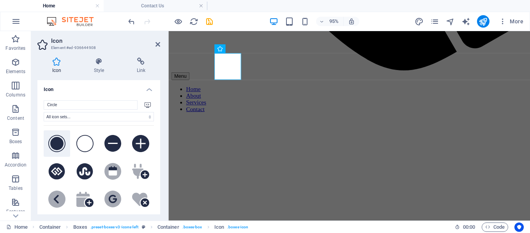
type input "Circle"
click at [58, 141] on icon at bounding box center [56, 143] width 17 height 17
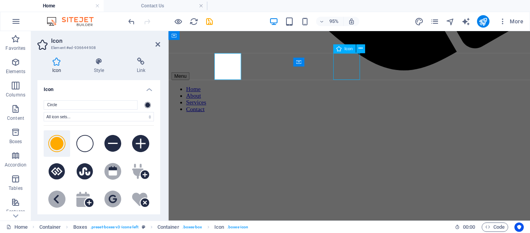
scroll to position [479, 0]
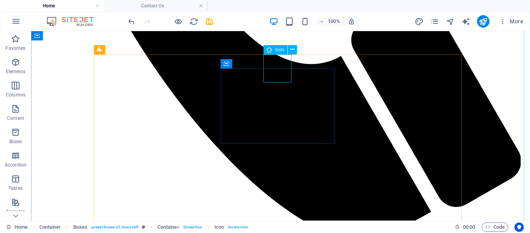
select select "xMidYMid"
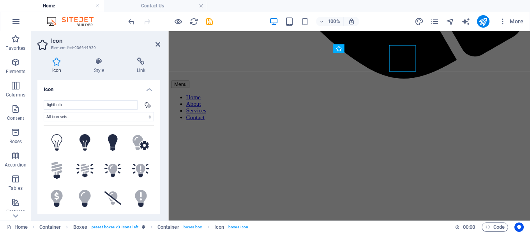
scroll to position [488, 0]
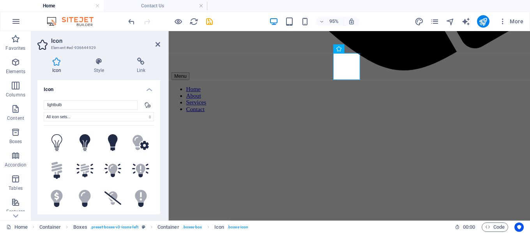
click at [86, 105] on input "lightbulb" at bounding box center [91, 104] width 94 height 9
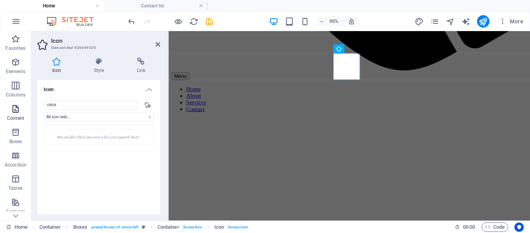
drag, startPoint x: 38, startPoint y: 106, endPoint x: 9, endPoint y: 107, distance: 29.2
click at [9, 107] on section "Favorites Elements Columns Content Boxes Accordion Tables Features Images Slide…" at bounding box center [265, 126] width 530 height 190
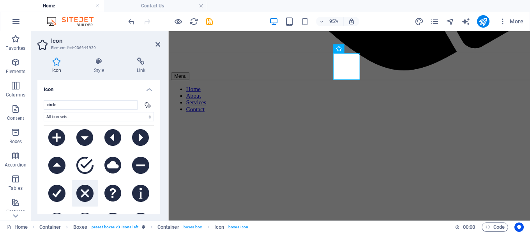
scroll to position [156, 0]
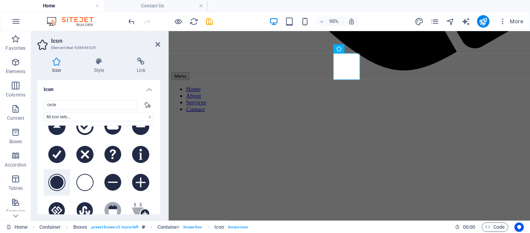
type input "circle"
click at [58, 178] on icon at bounding box center [56, 182] width 17 height 17
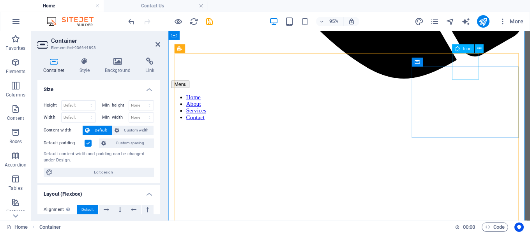
scroll to position [488, 0]
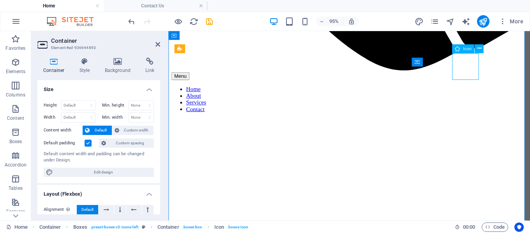
select select "xMidYMid"
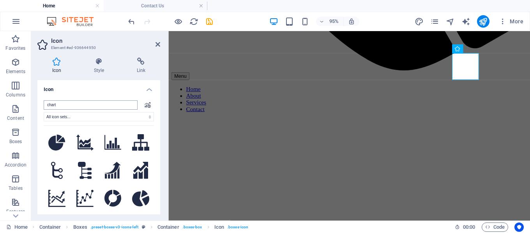
click at [65, 106] on input "chart" at bounding box center [91, 104] width 94 height 9
type input "Cir"
